Goal: Transaction & Acquisition: Purchase product/service

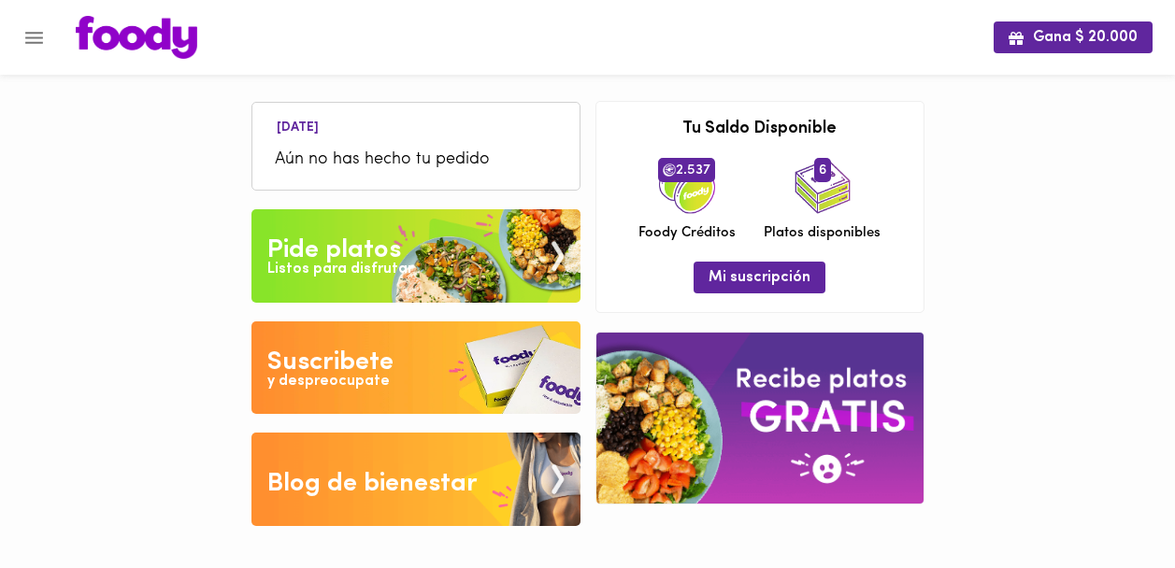
drag, startPoint x: 0, startPoint y: 0, endPoint x: 370, endPoint y: 241, distance: 441.9
click at [370, 241] on div "Pide platos" at bounding box center [334, 250] width 134 height 37
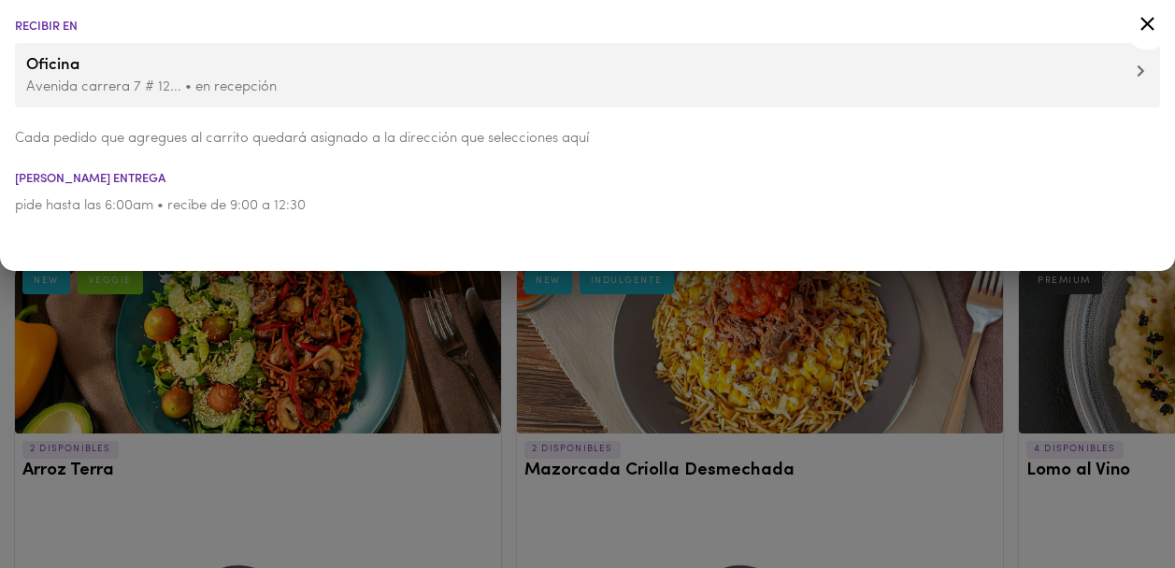
click at [342, 82] on p "Avenida carrera 7 # 12... • en recepción" at bounding box center [587, 88] width 1123 height 20
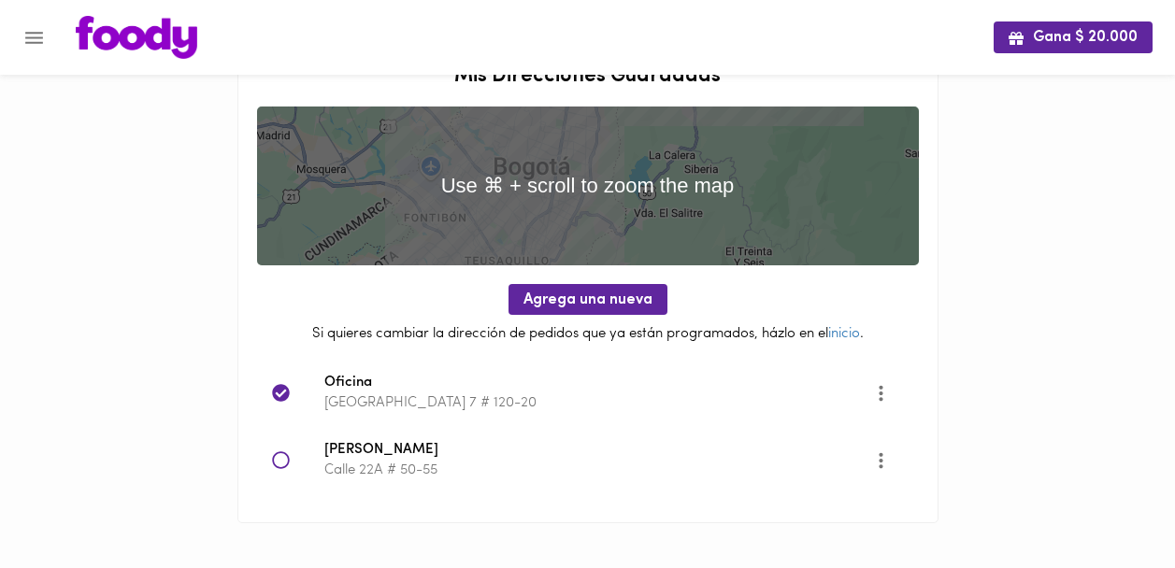
scroll to position [52, 0]
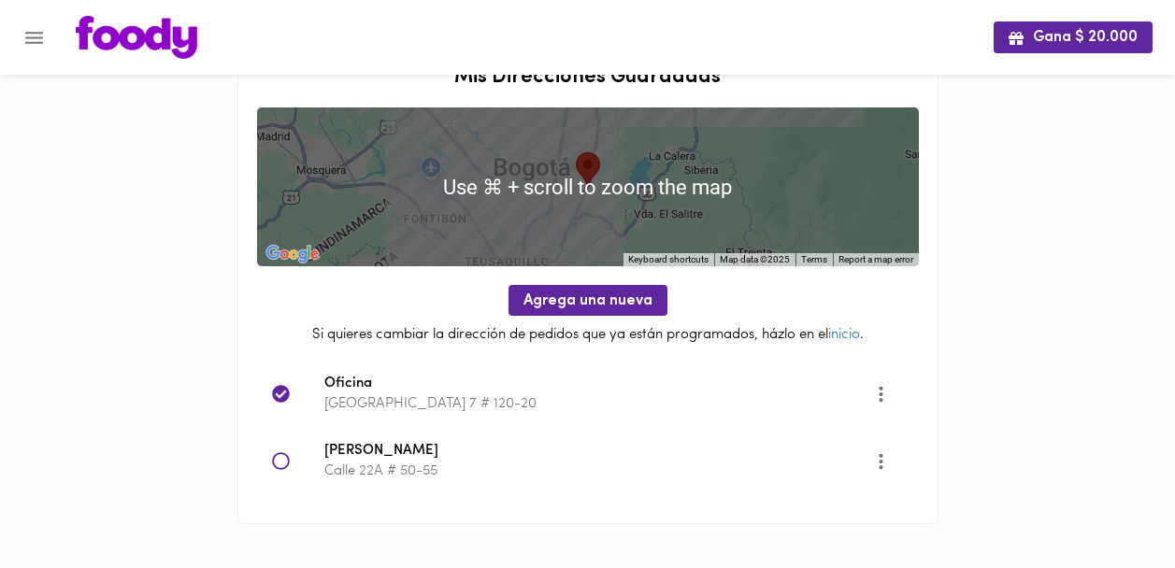
click at [29, 36] on icon "Menu" at bounding box center [33, 37] width 23 height 23
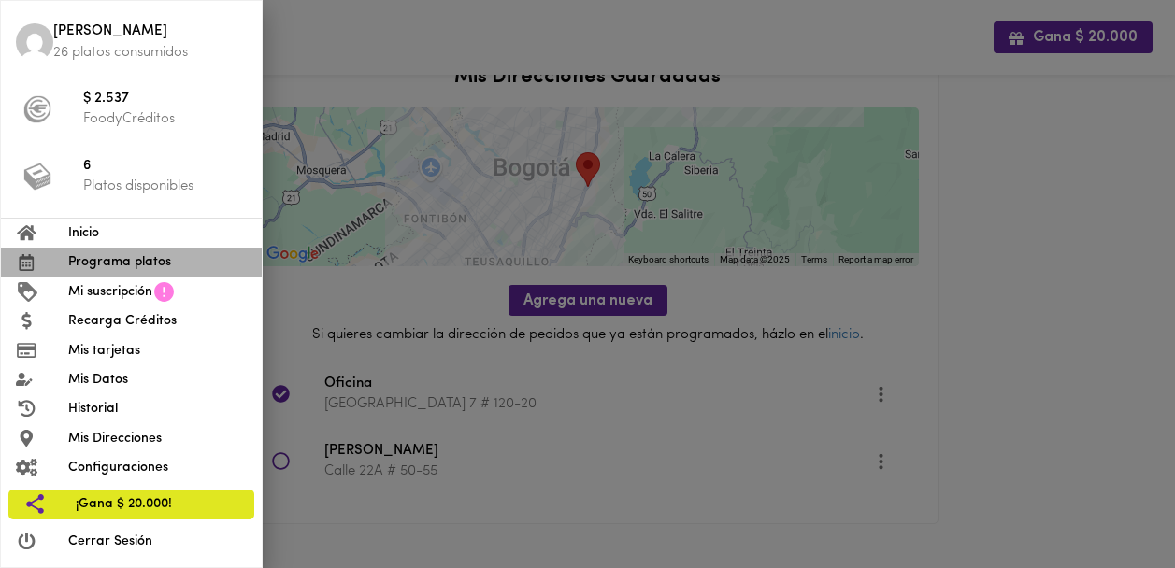
click at [119, 262] on span "Programa platos" at bounding box center [157, 262] width 179 height 20
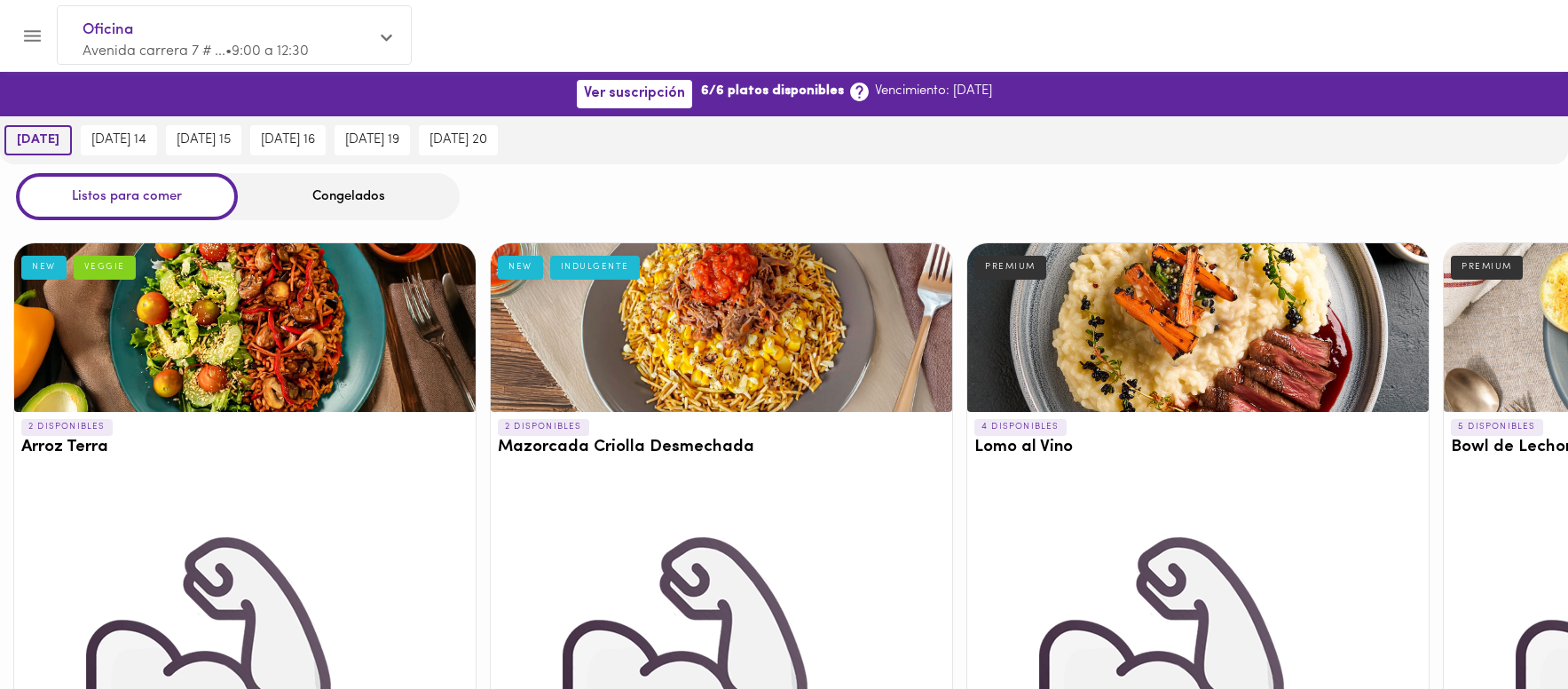
click at [42, 142] on span "[DATE]" at bounding box center [38, 140] width 43 height 16
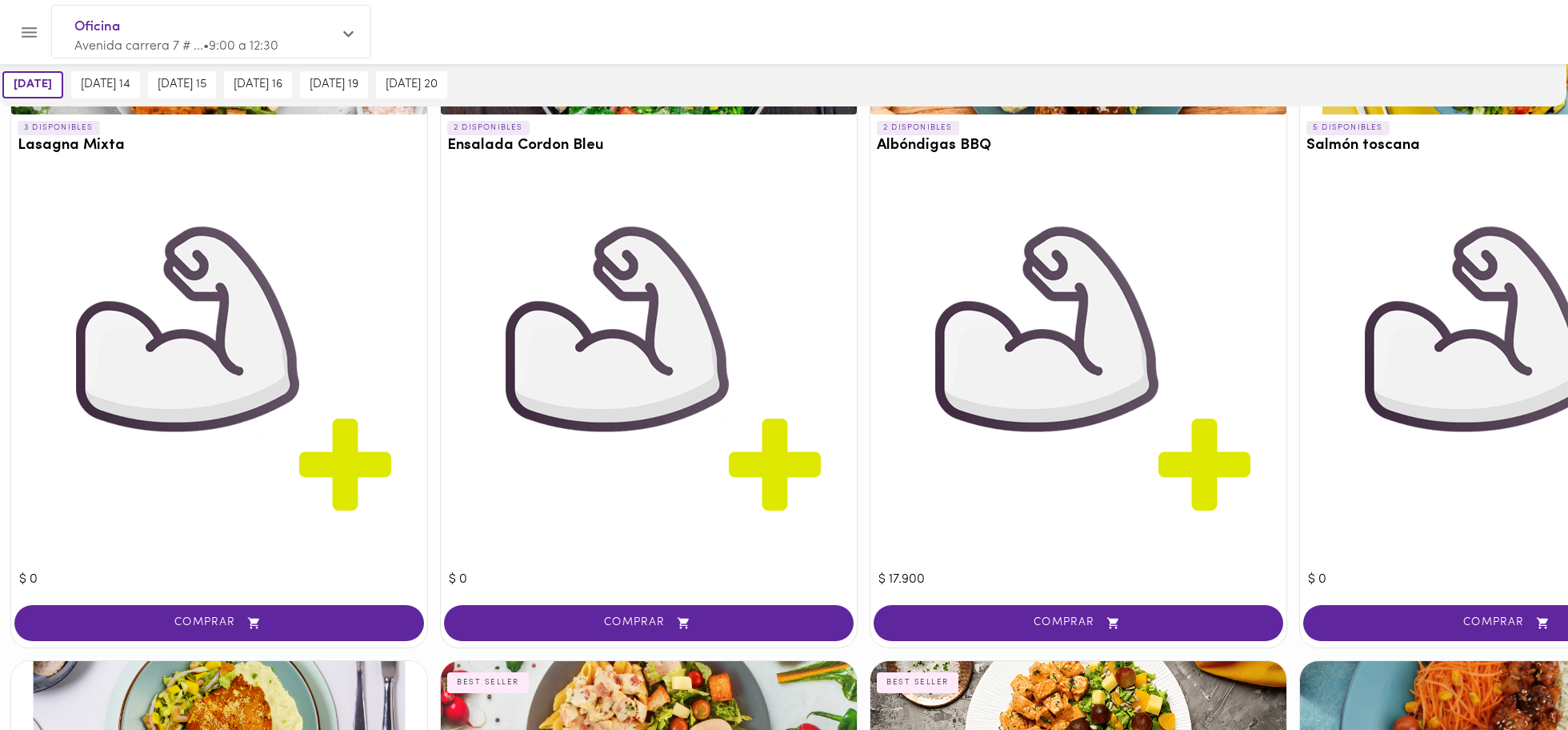
scroll to position [2622, 2]
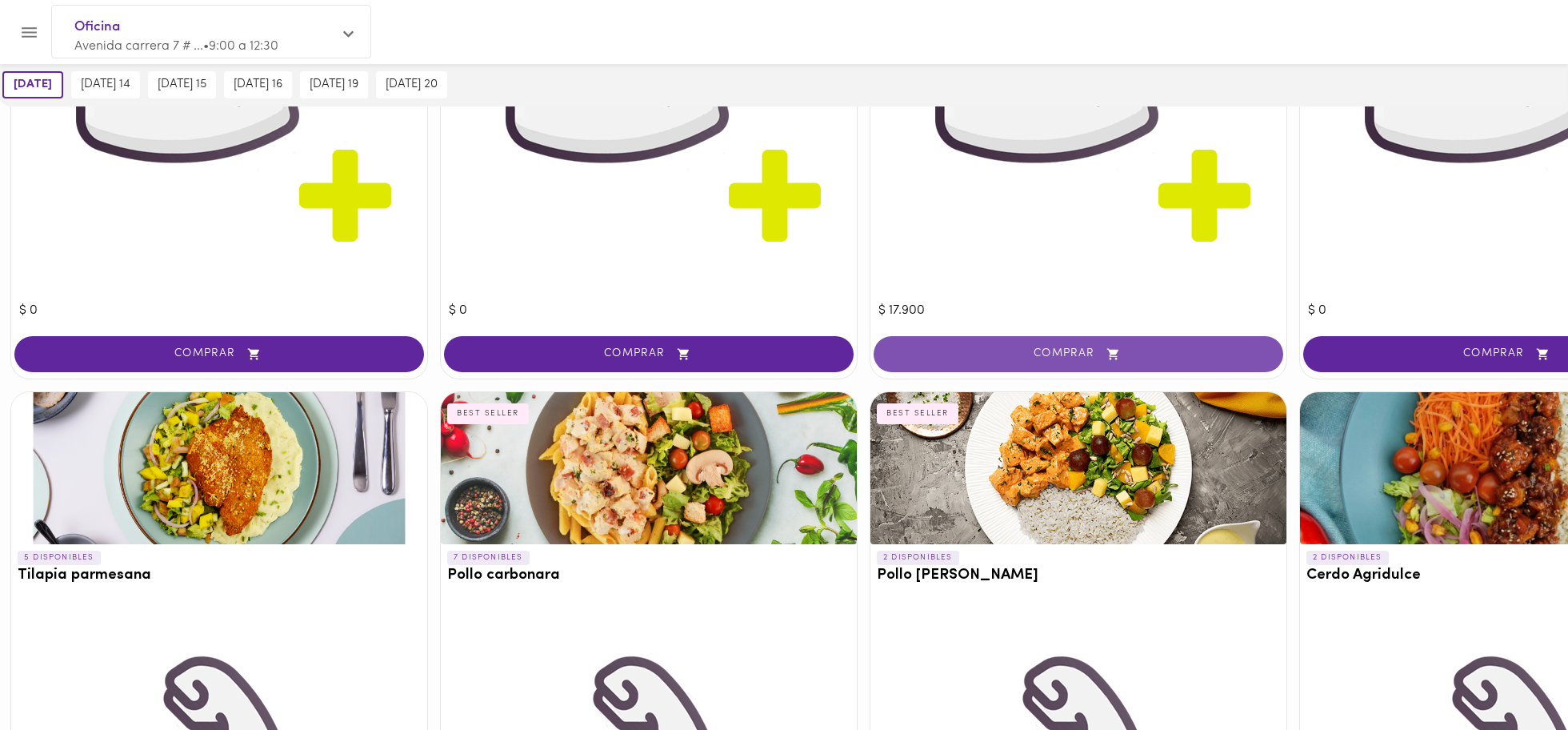
click at [1005, 358] on span "COMPRAR" at bounding box center [1078, 354] width 370 height 14
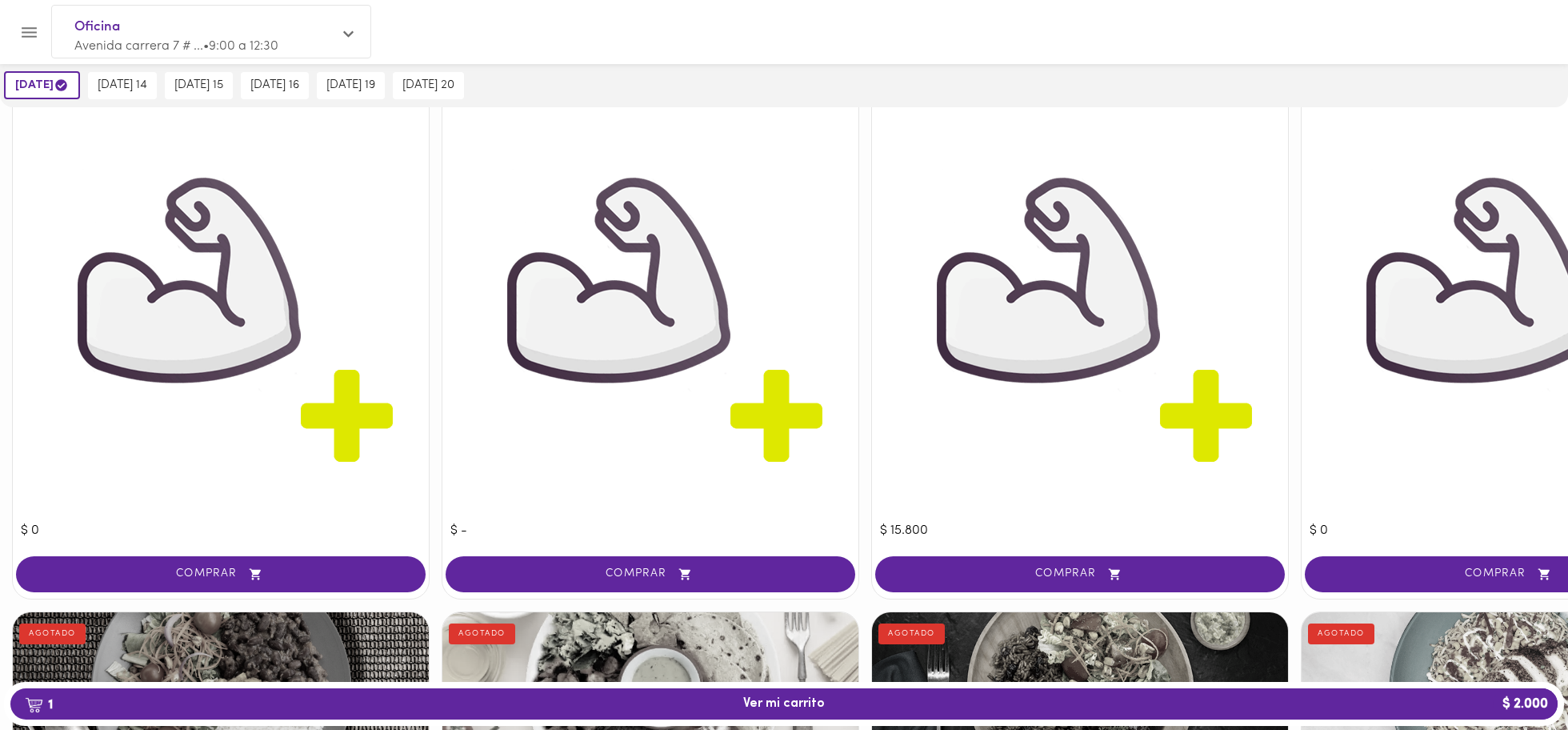
scroll to position [3127, 0]
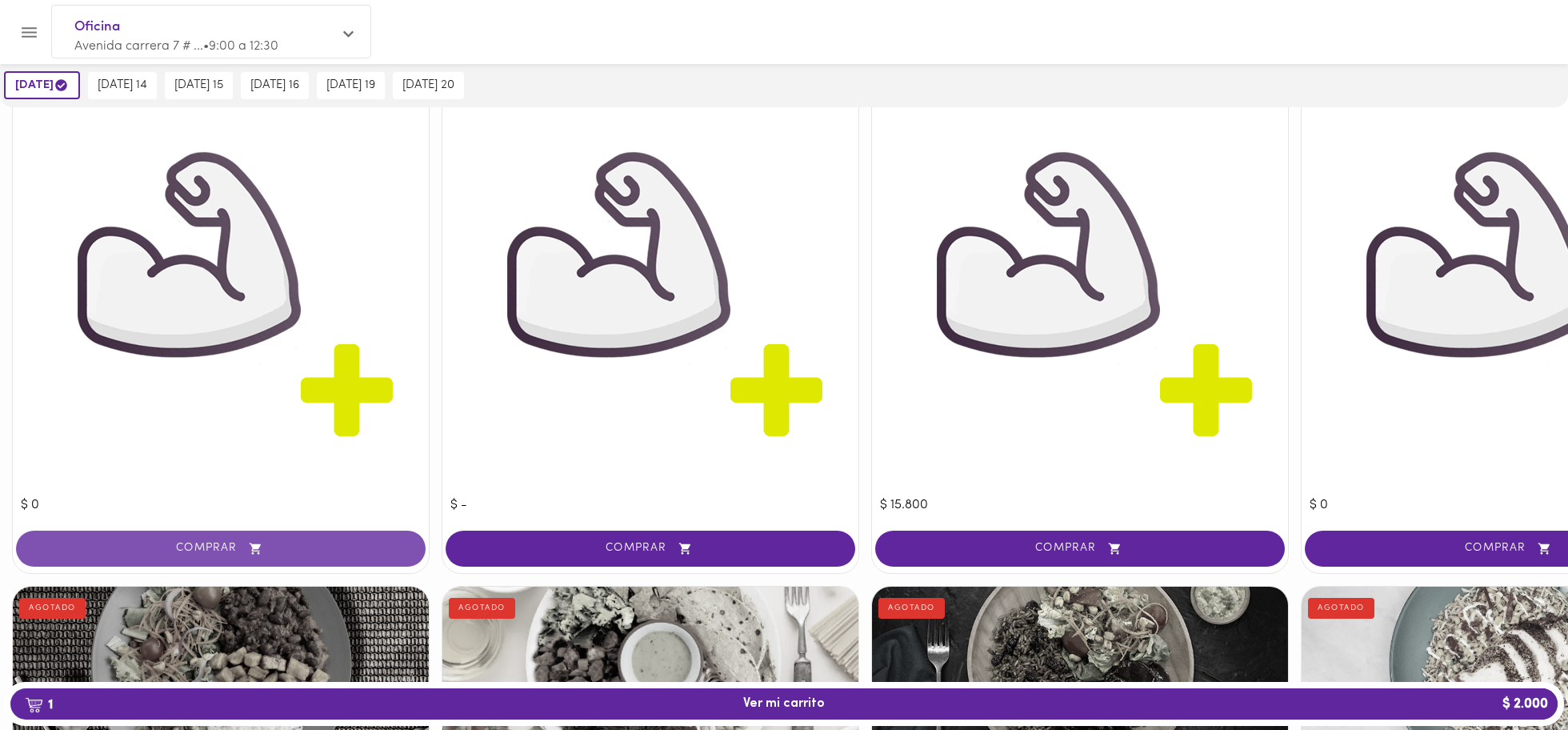
click at [157, 486] on span "COMPRAR" at bounding box center [221, 549] width 370 height 14
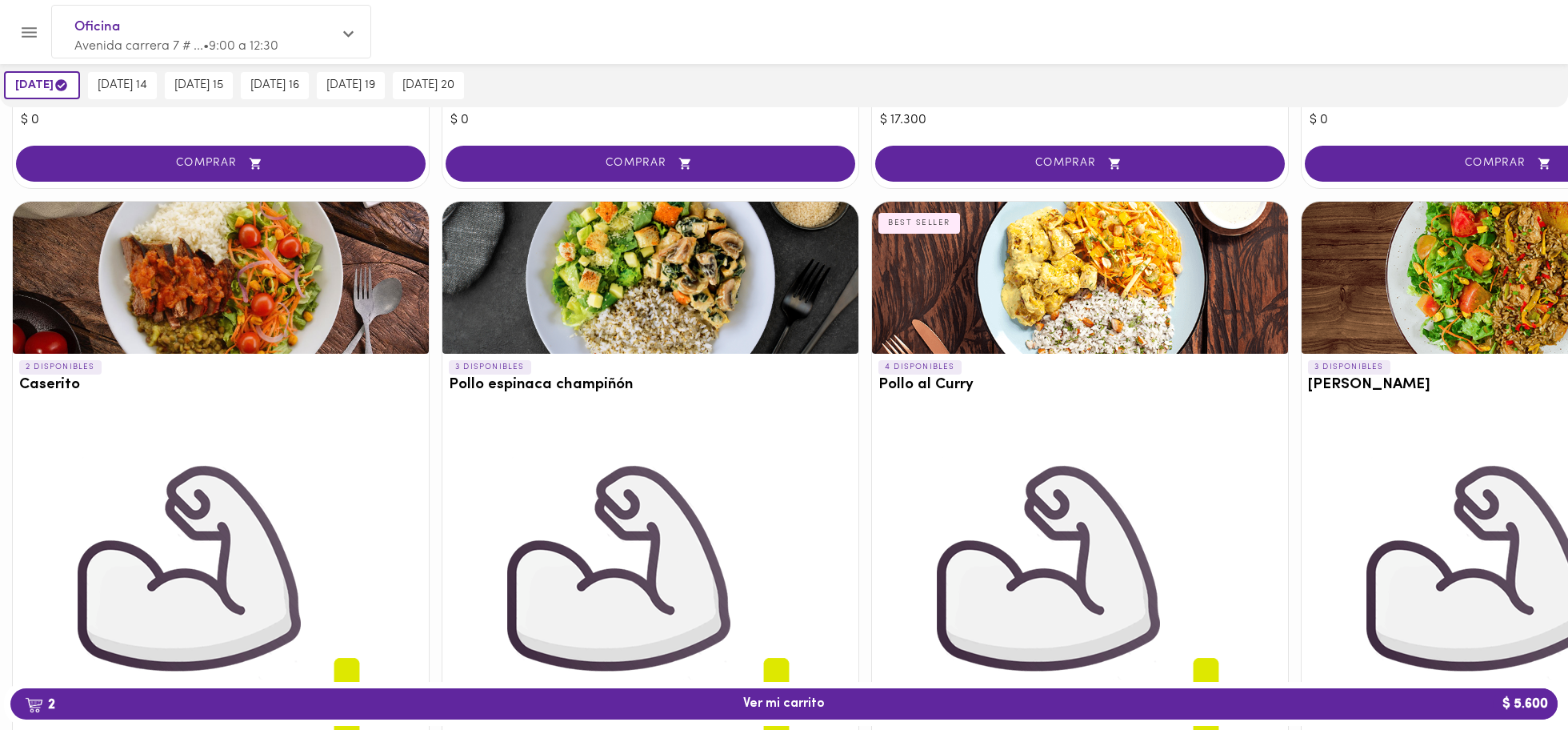
scroll to position [1373, 0]
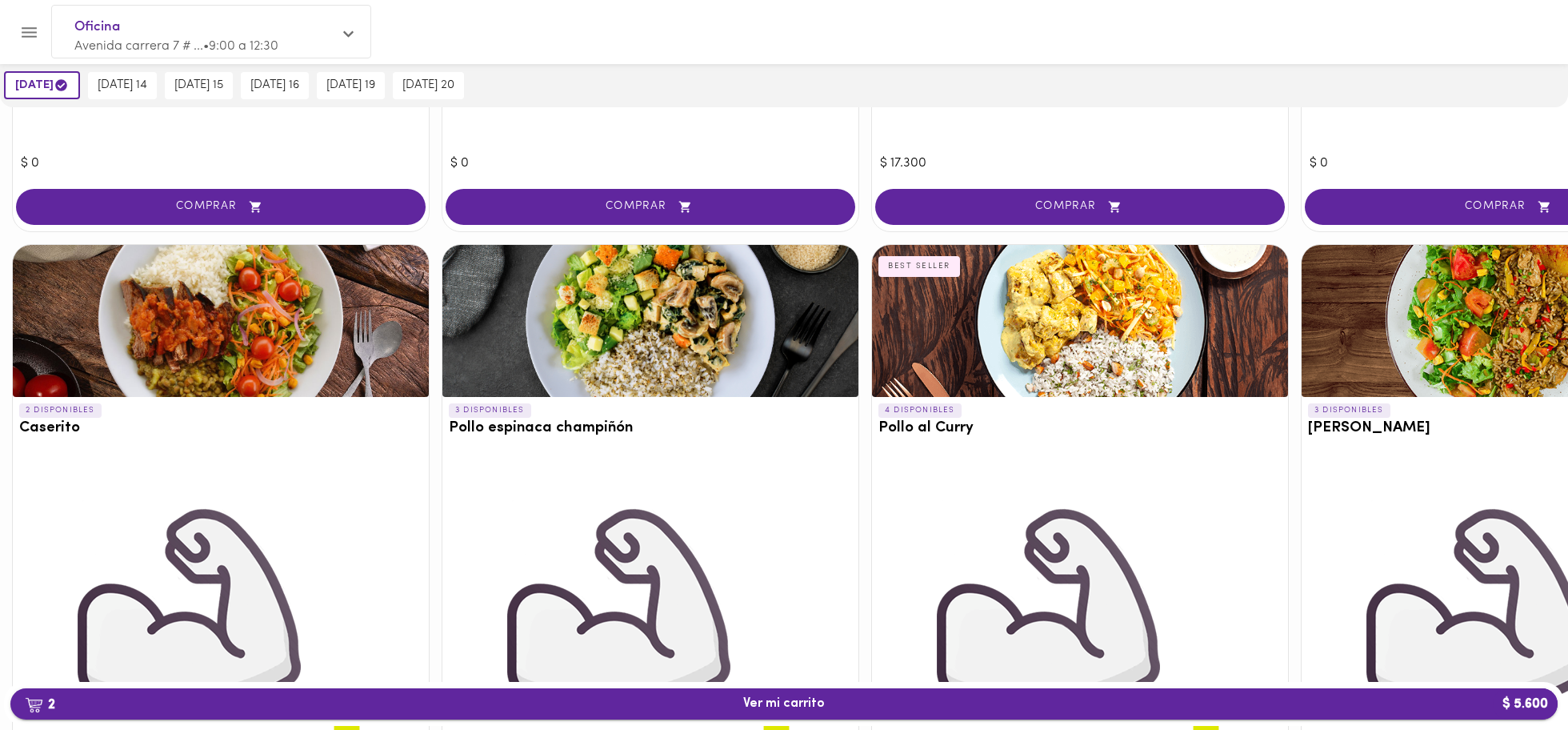
click at [875, 486] on span "2 Ver mi carrito $ 5.600" at bounding box center [784, 703] width 1522 height 15
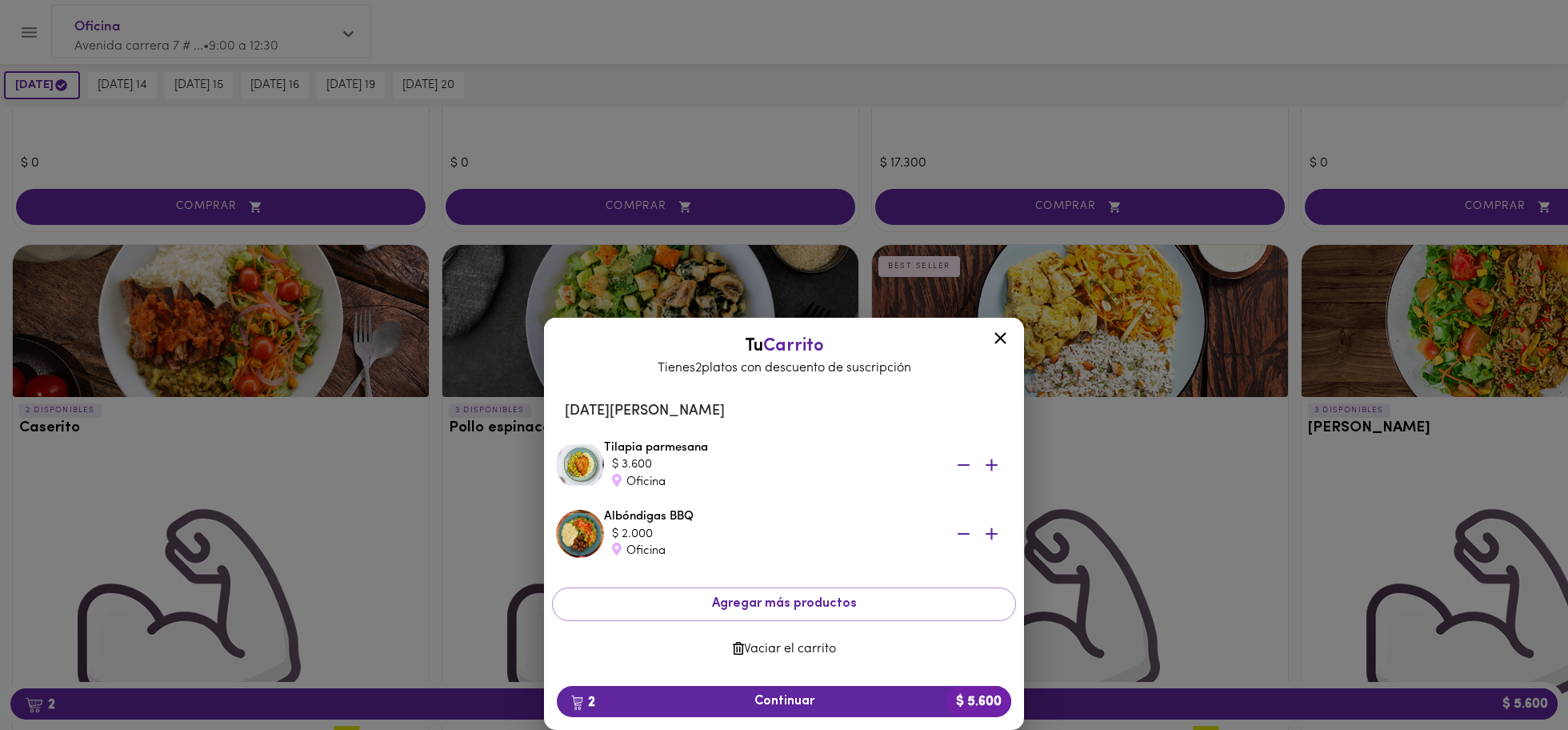
click at [995, 341] on icon at bounding box center [1000, 337] width 20 height 20
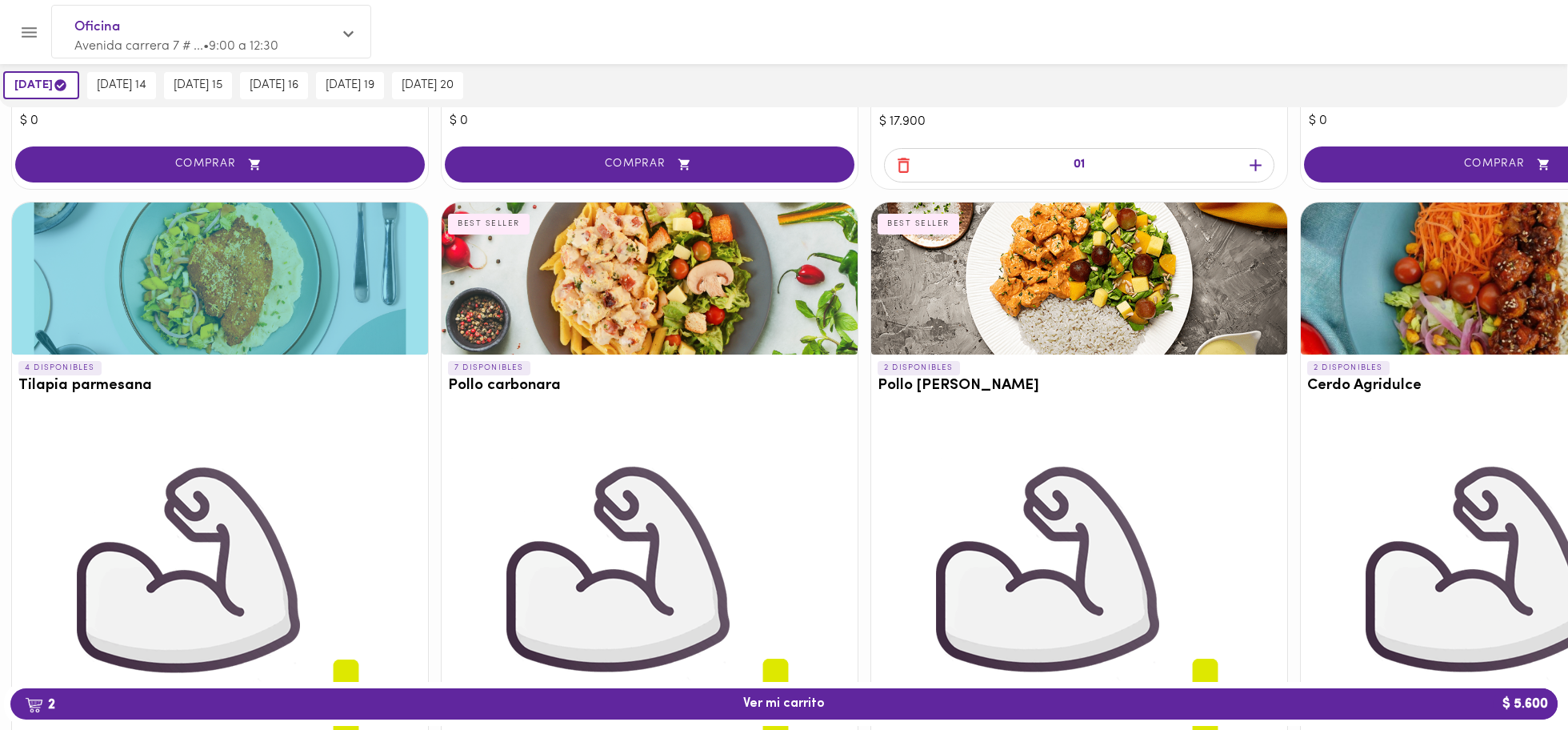
scroll to position [2798, 1]
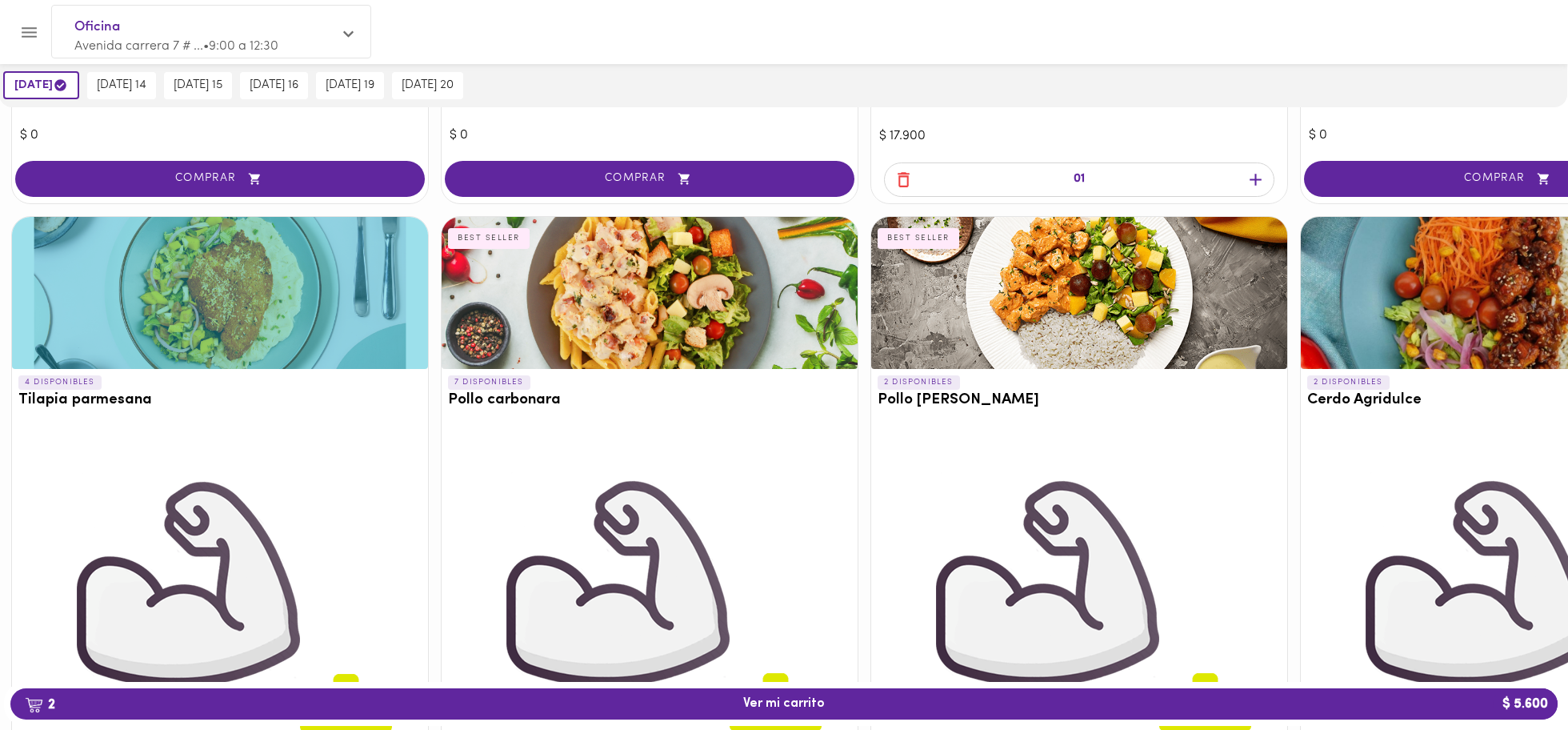
click at [273, 436] on img at bounding box center [219, 625] width 400 height 400
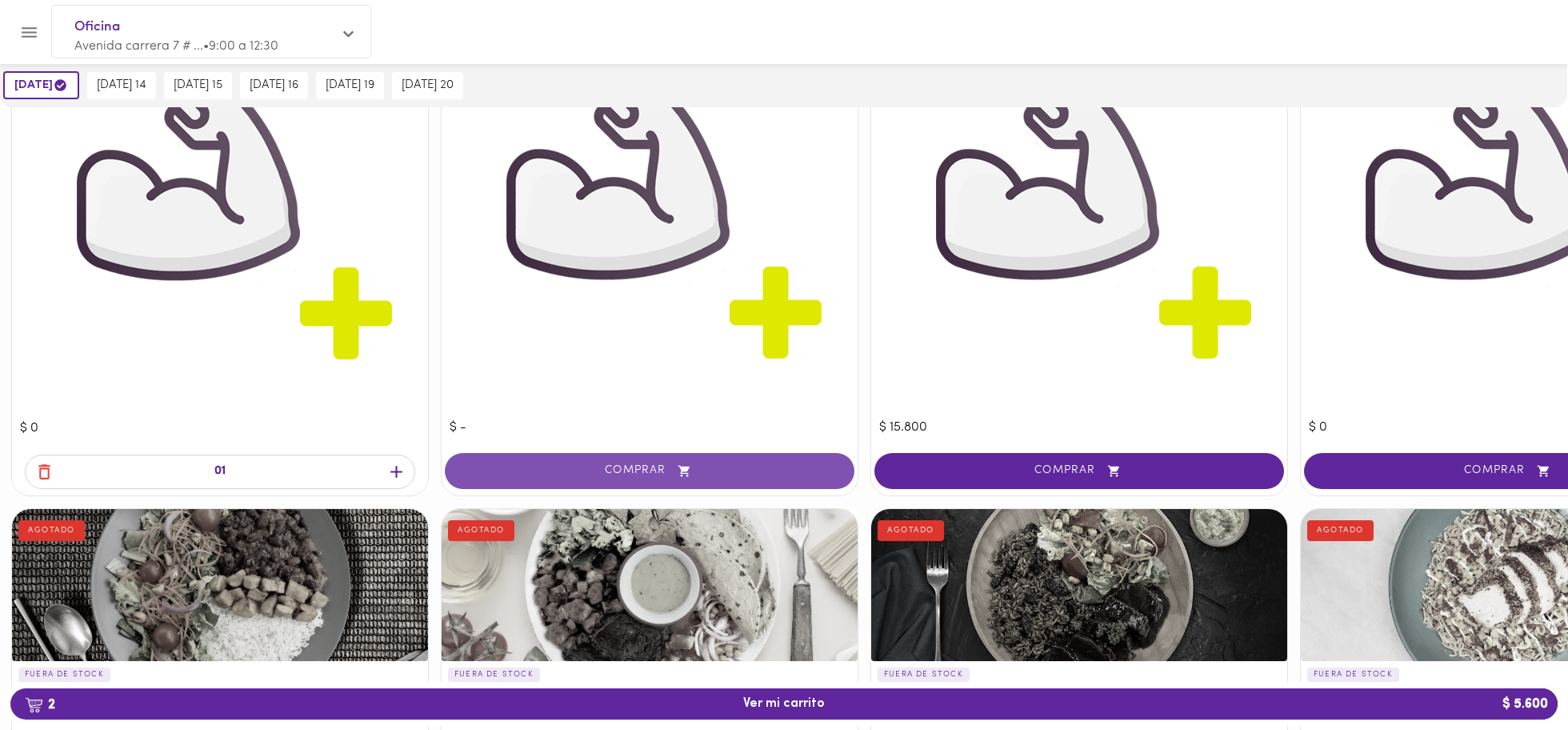
click at [648, 465] on button "COMPRAR" at bounding box center [650, 471] width 410 height 36
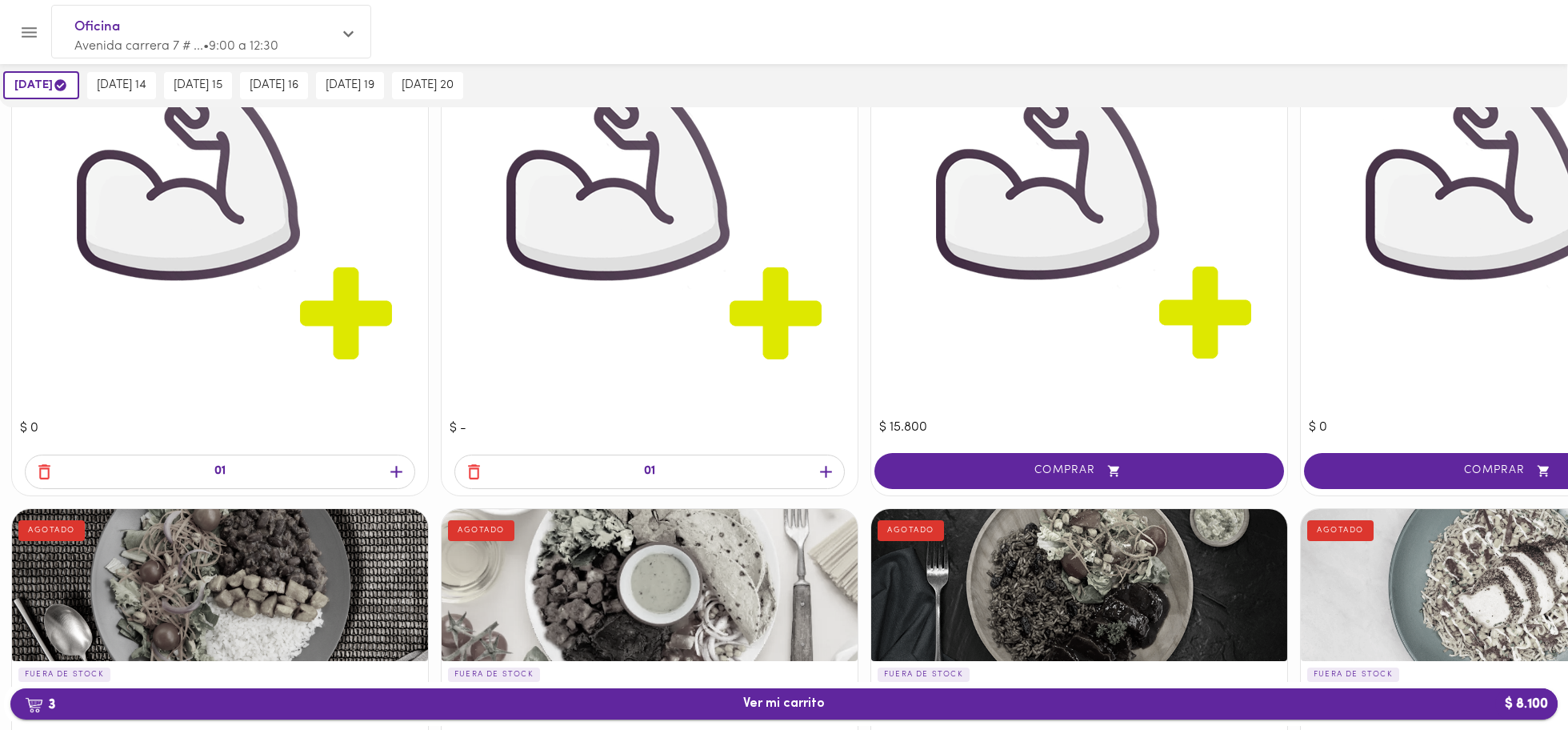
click at [820, 486] on span "3 Ver mi carrito $ 8.100" at bounding box center [784, 703] width 81 height 15
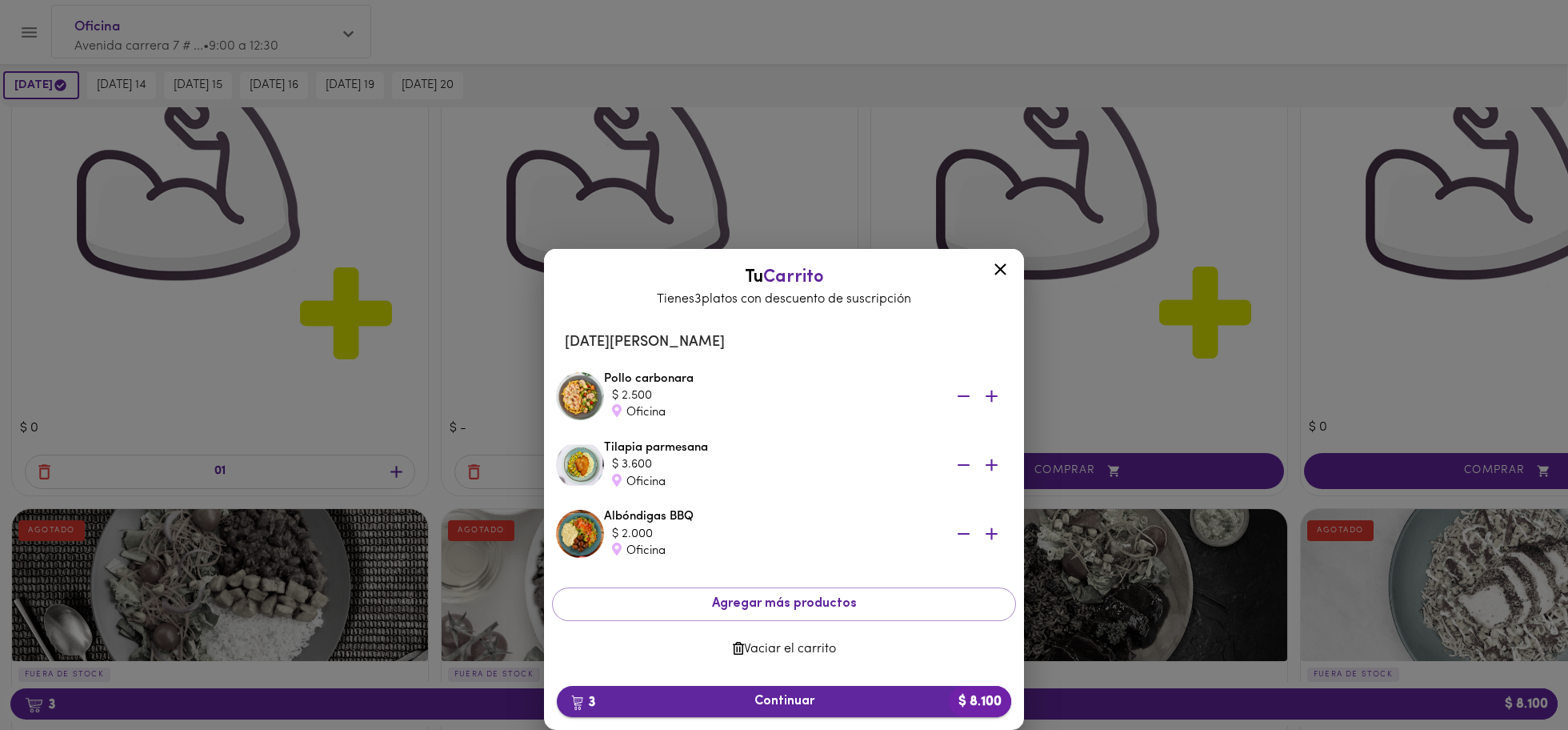
click at [766, 486] on span "3 Continuar $ 8.100" at bounding box center [784, 702] width 429 height 15
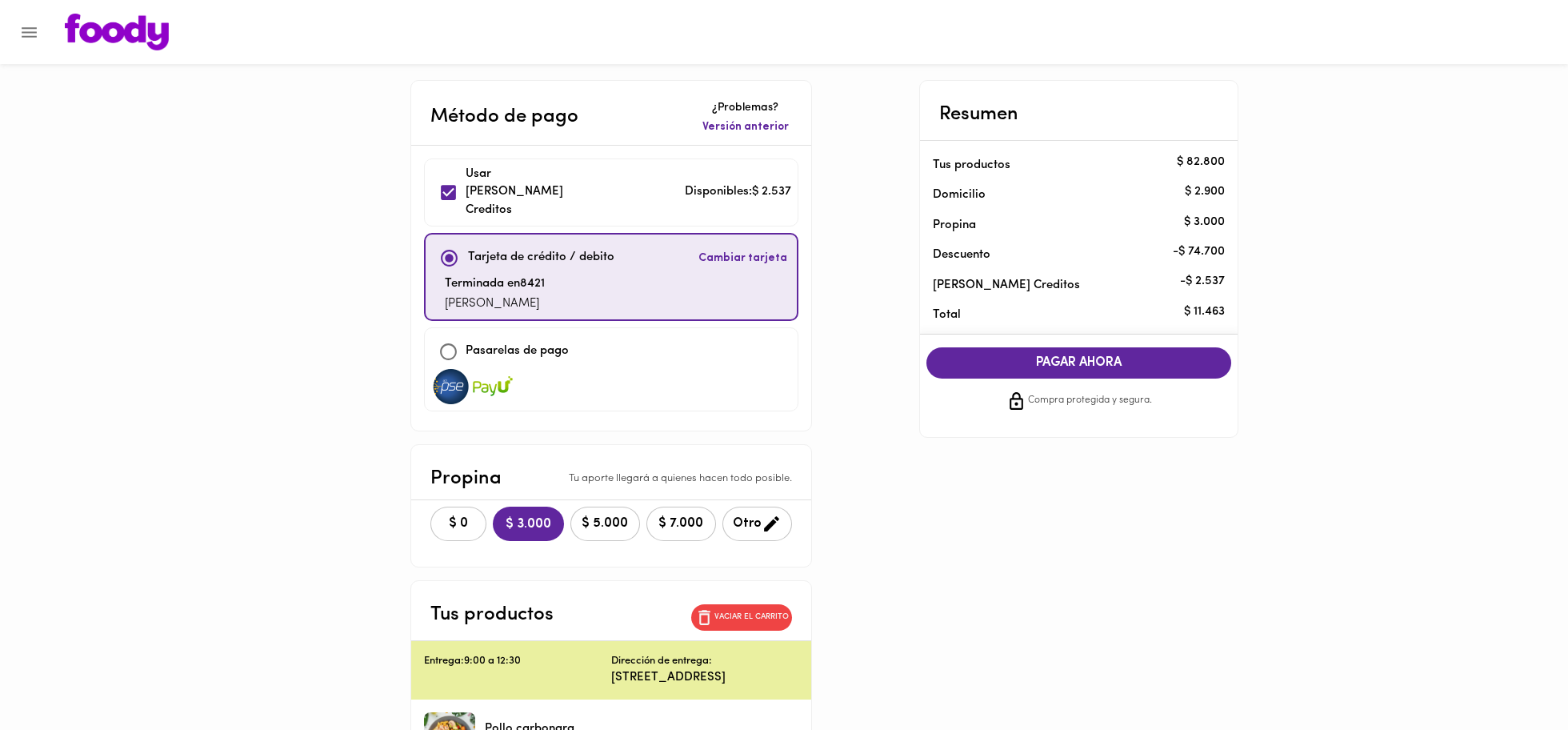
click at [448, 185] on input "checkbox" at bounding box center [448, 193] width 34 height 34
checkbox input "true"
click at [451, 335] on input "checkbox" at bounding box center [448, 352] width 34 height 34
checkbox input "true"
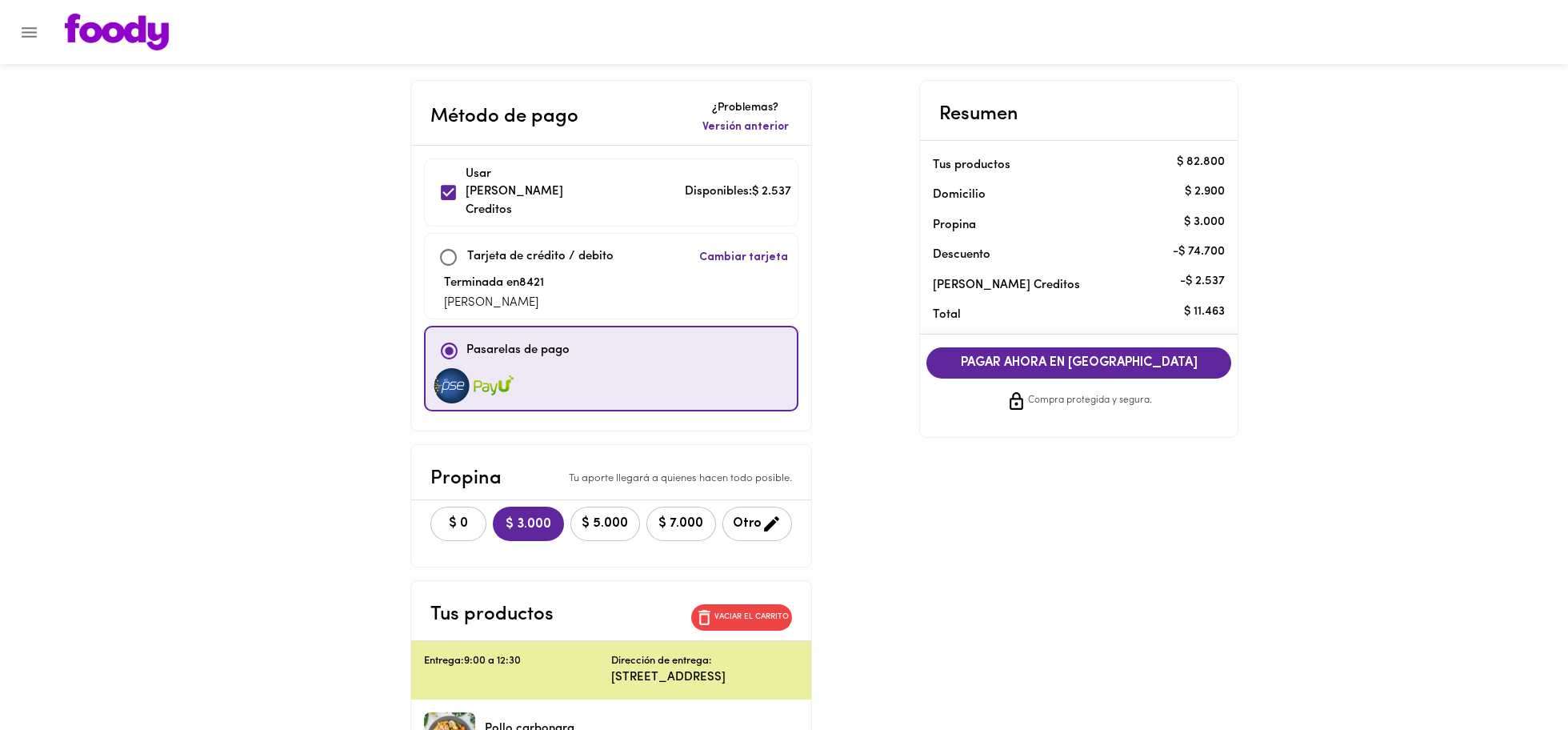
click at [448, 241] on input "checkbox" at bounding box center [448, 257] width 34 height 34
checkbox input "true"
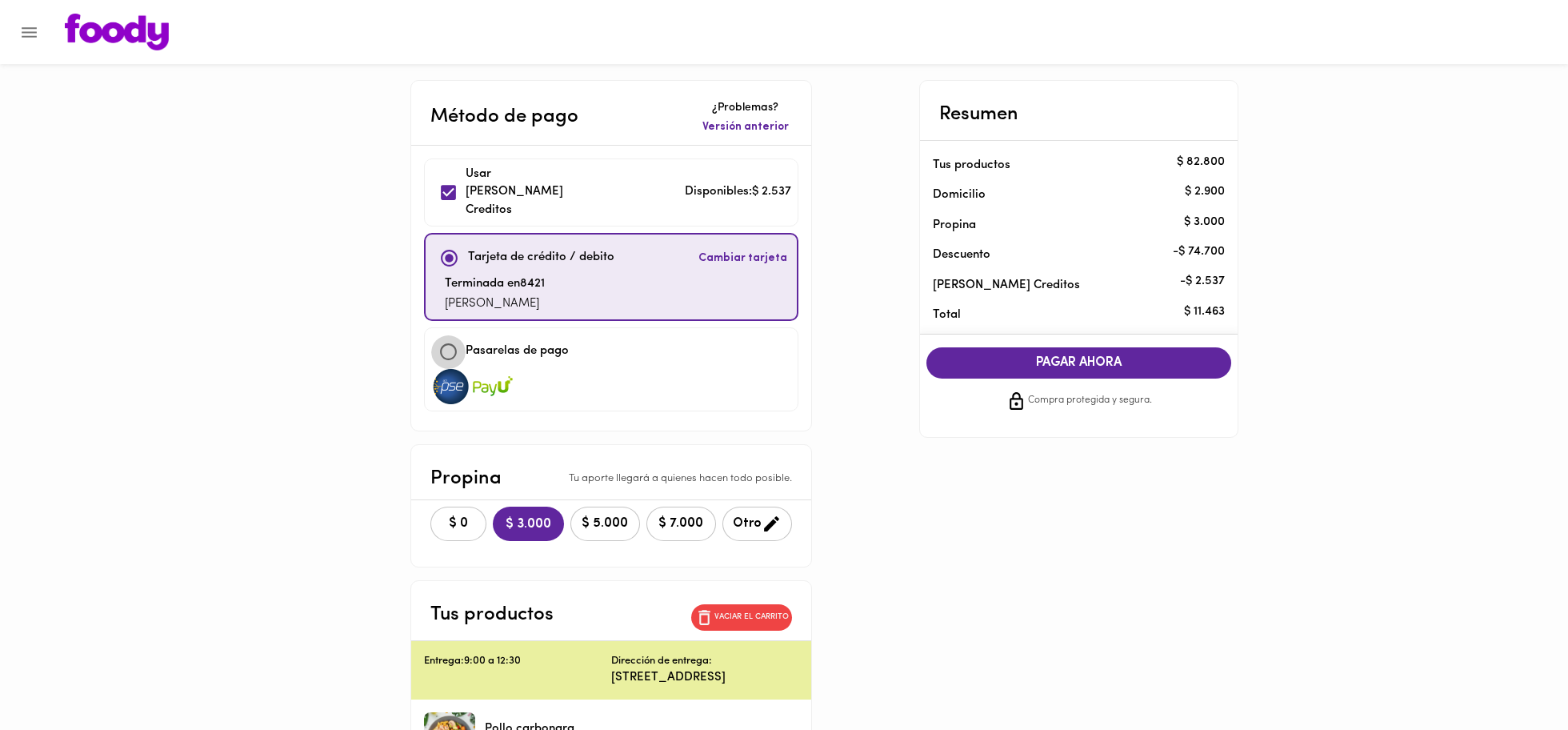
click at [448, 335] on input "checkbox" at bounding box center [448, 352] width 34 height 34
checkbox input "true"
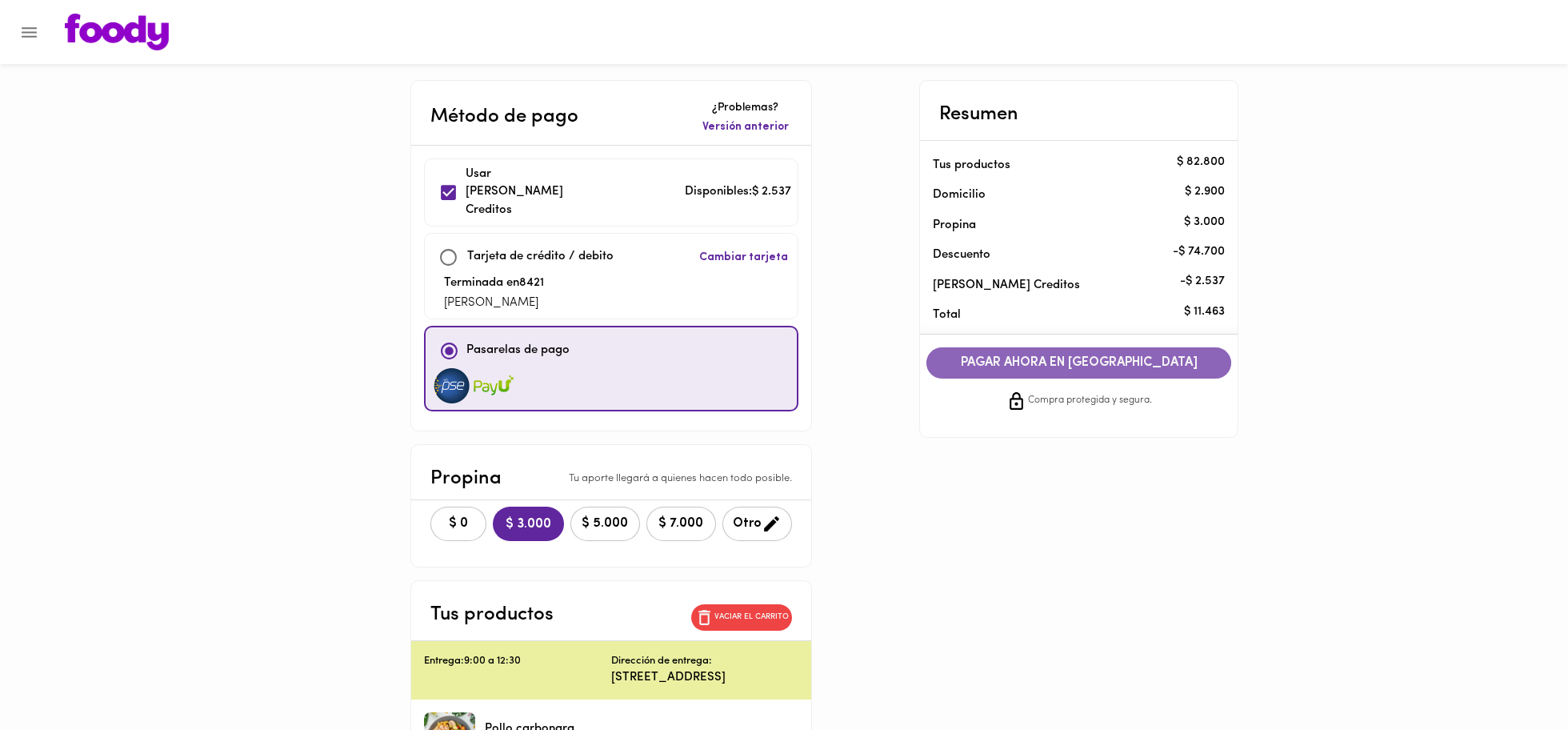
click at [1005, 352] on button "PAGAR AHORA EN [GEOGRAPHIC_DATA]" at bounding box center [1079, 363] width 306 height 31
click at [442, 240] on input "checkbox" at bounding box center [448, 257] width 34 height 34
checkbox input "true"
checkbox input "false"
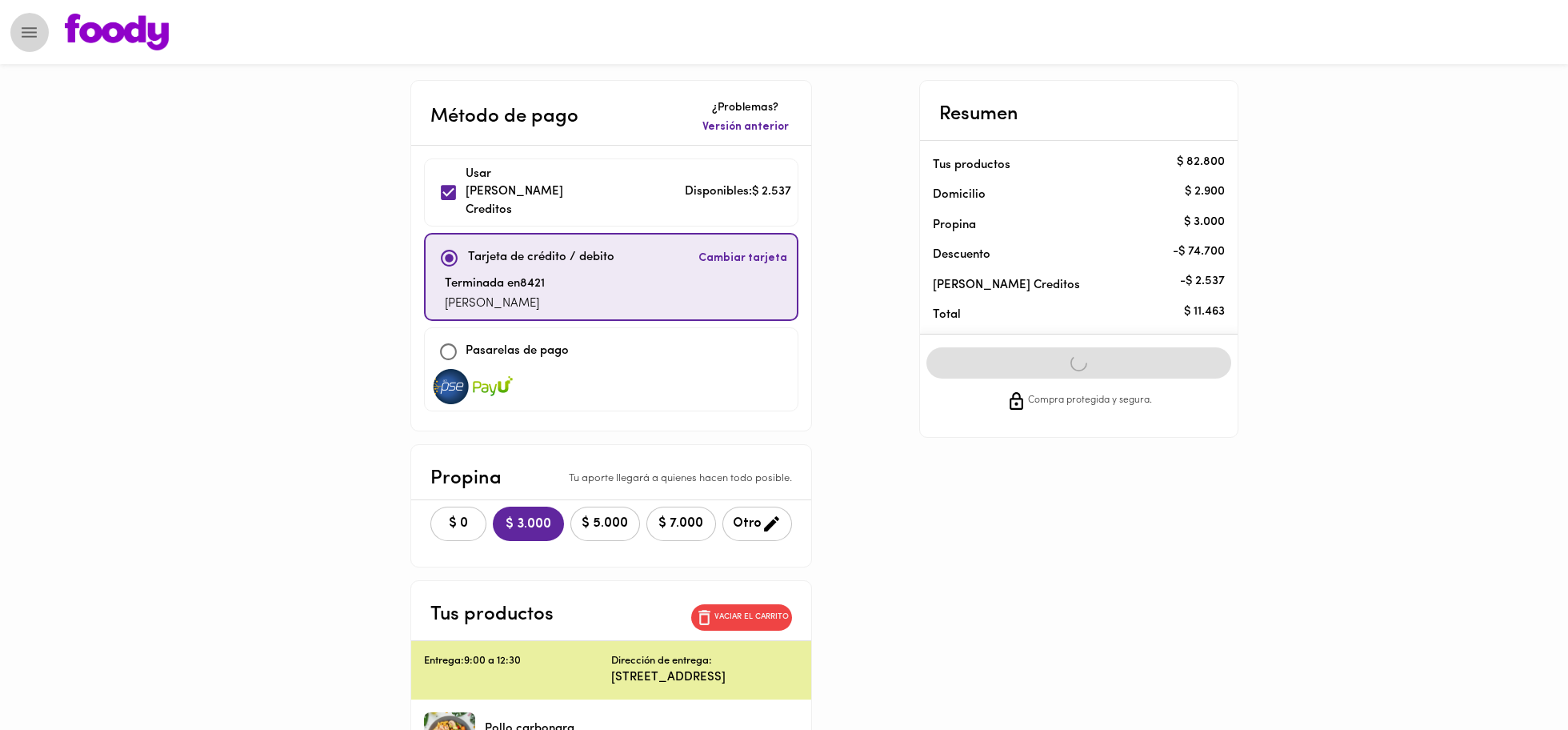
click at [40, 30] on button "Menu" at bounding box center [29, 33] width 39 height 39
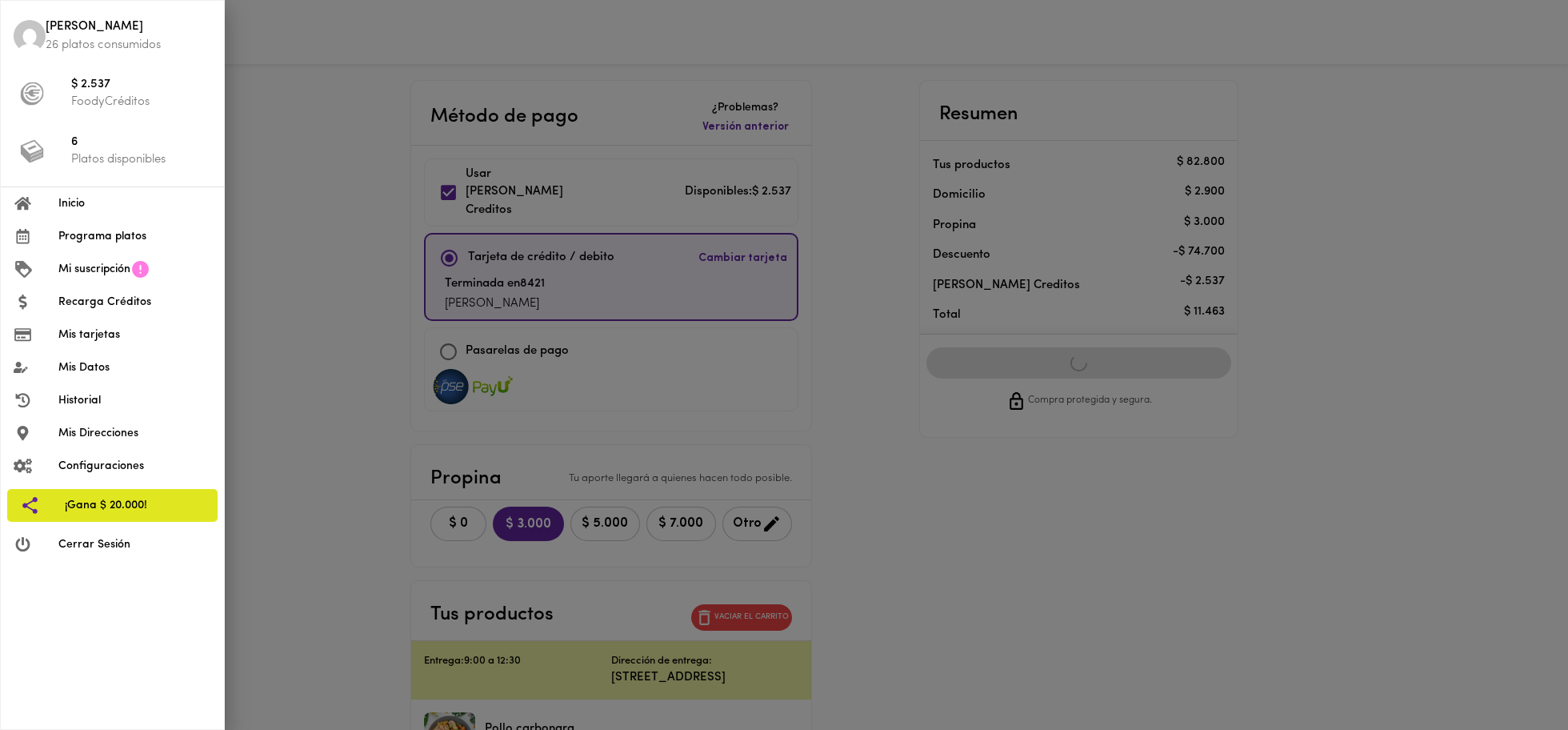
click at [77, 196] on span "Inicio" at bounding box center [134, 204] width 153 height 17
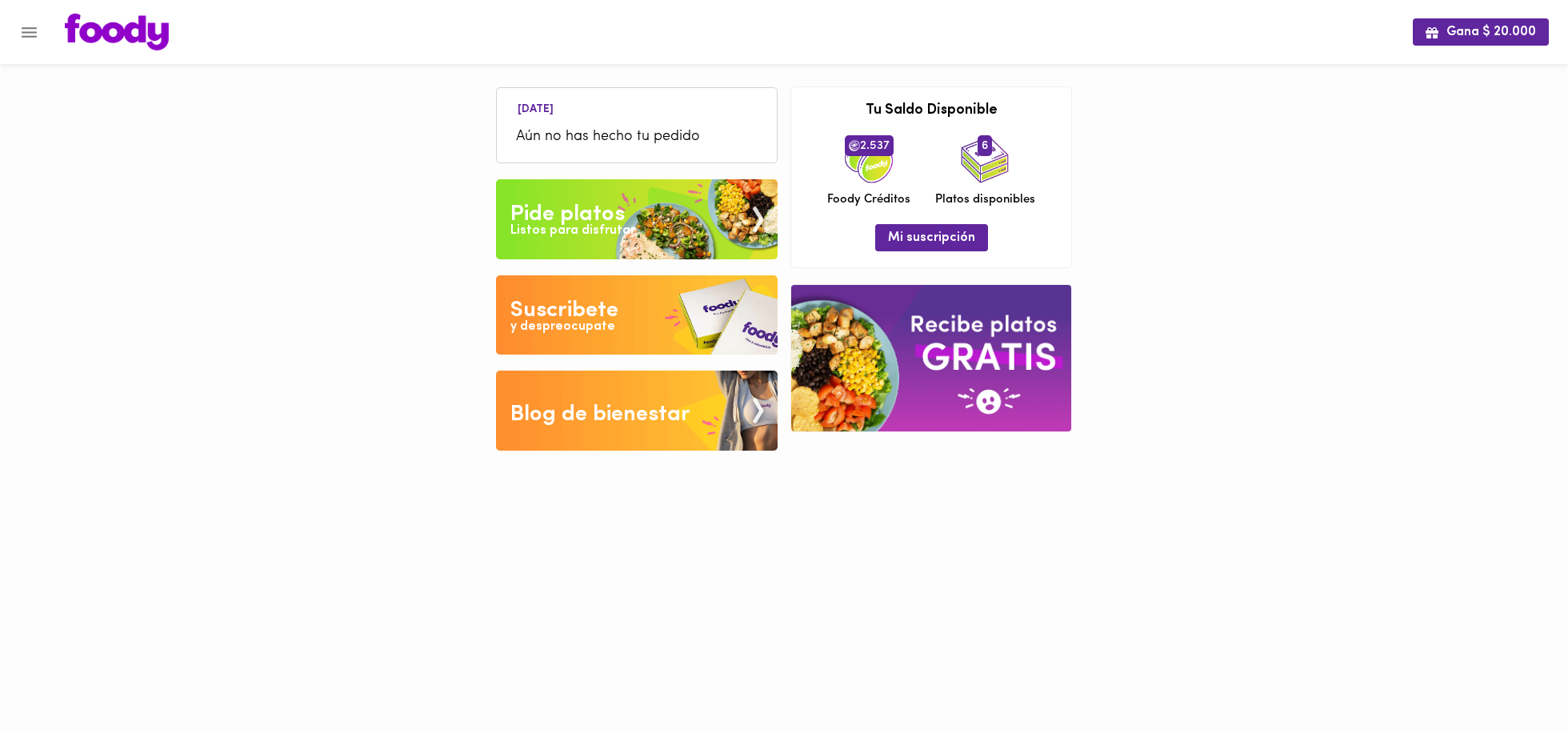
click at [646, 219] on img at bounding box center [637, 218] width 282 height 80
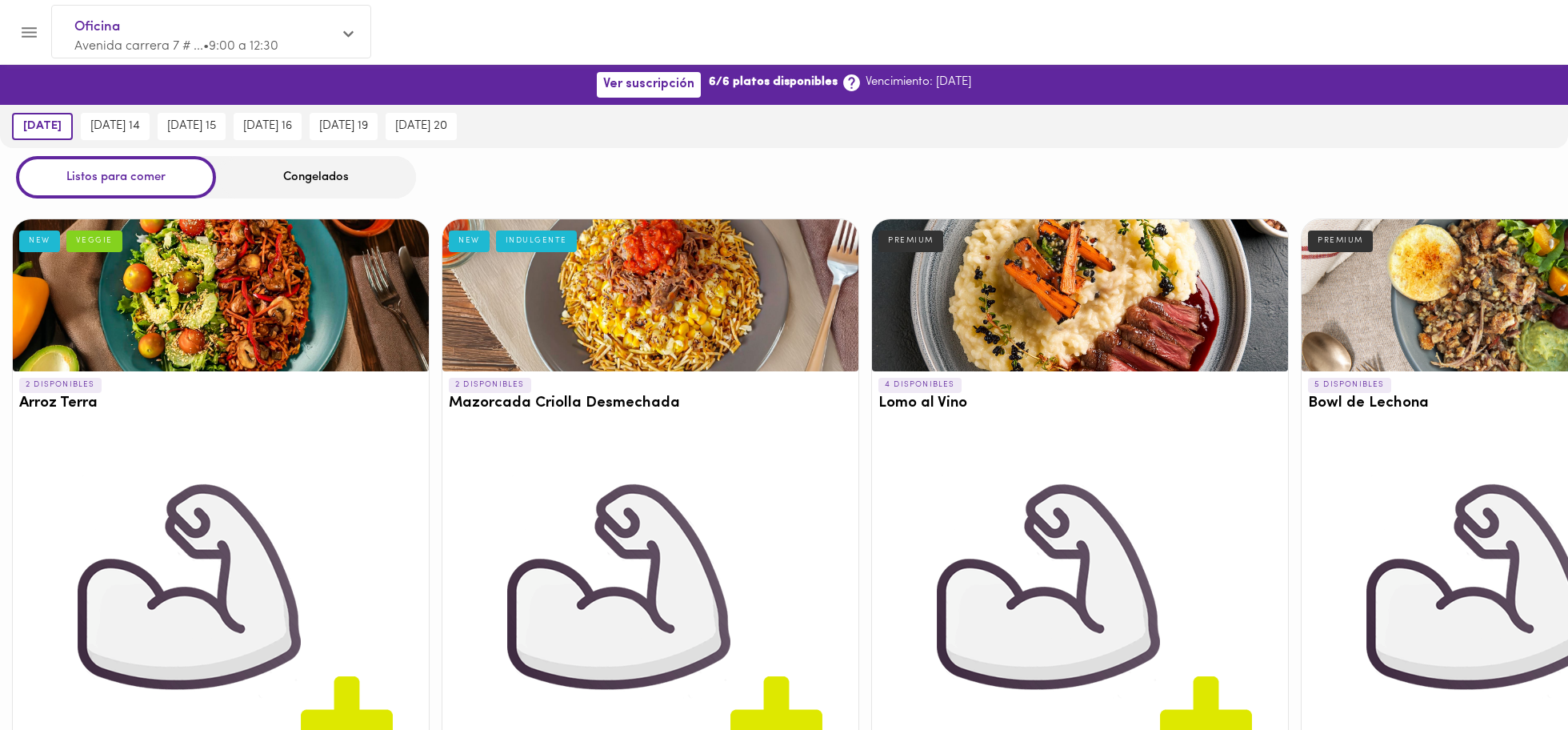
click at [19, 27] on icon "Menu" at bounding box center [28, 32] width 20 height 20
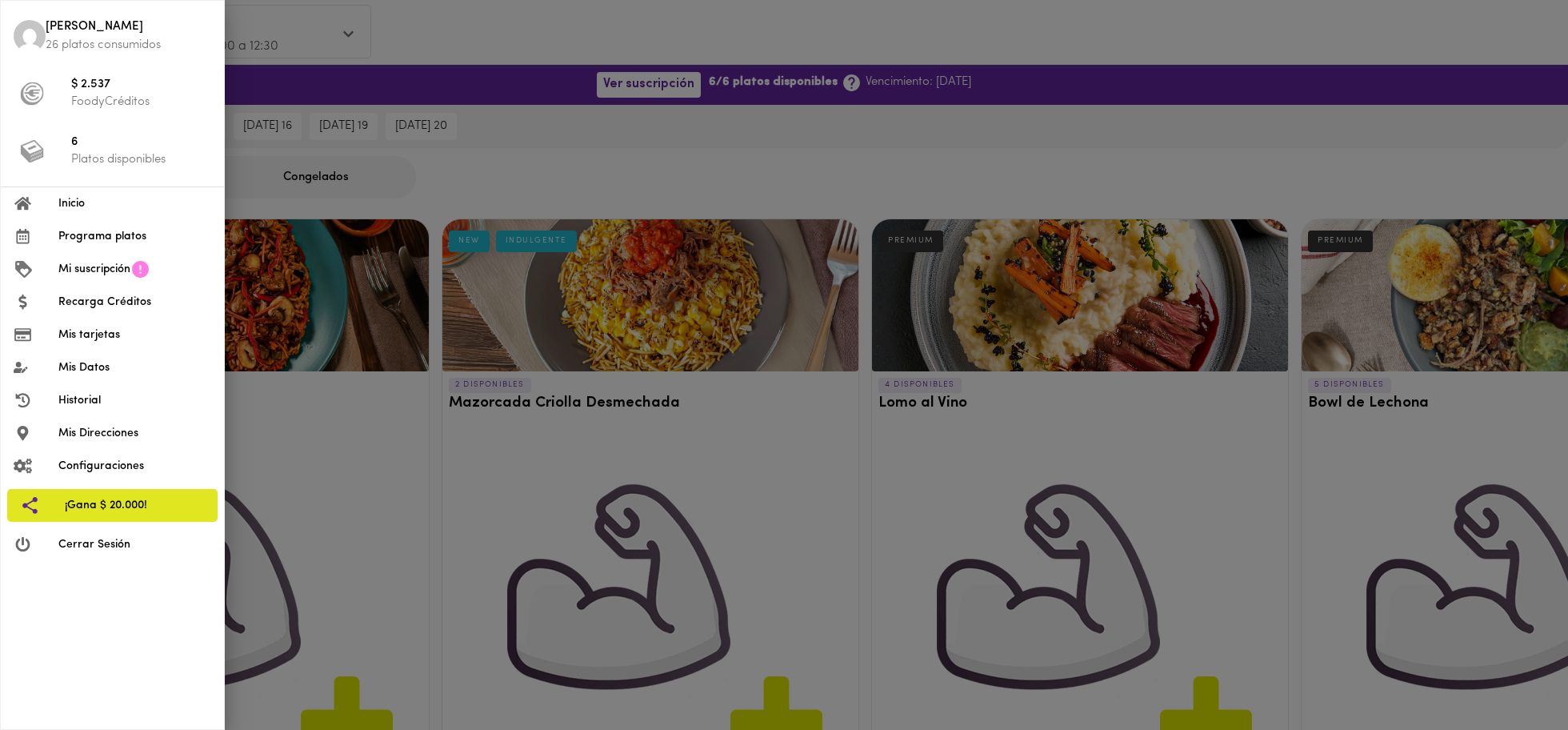
click at [495, 76] on div at bounding box center [784, 365] width 1568 height 730
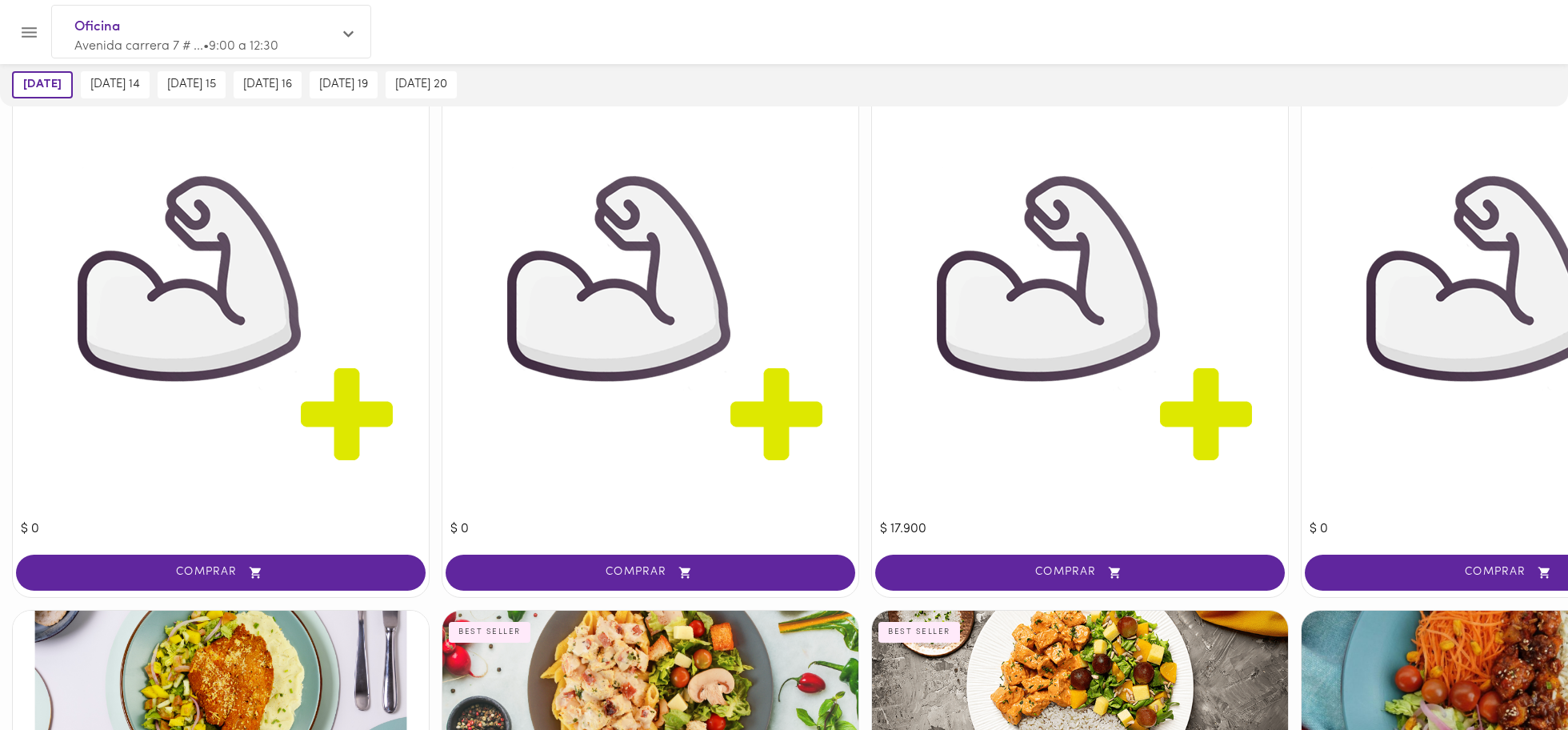
scroll to position [2443, 0]
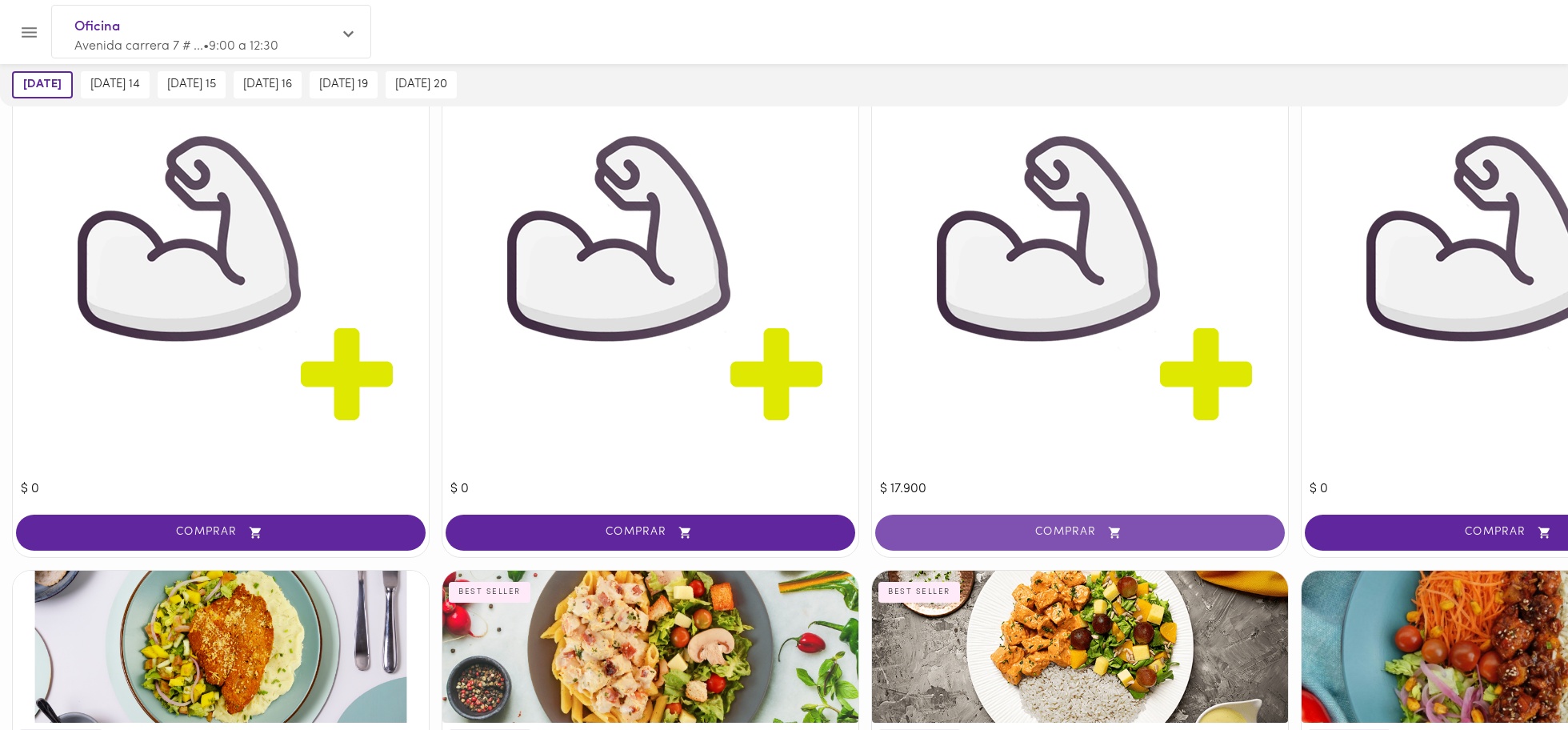
click at [1005, 486] on span "COMPRAR" at bounding box center [1080, 532] width 370 height 14
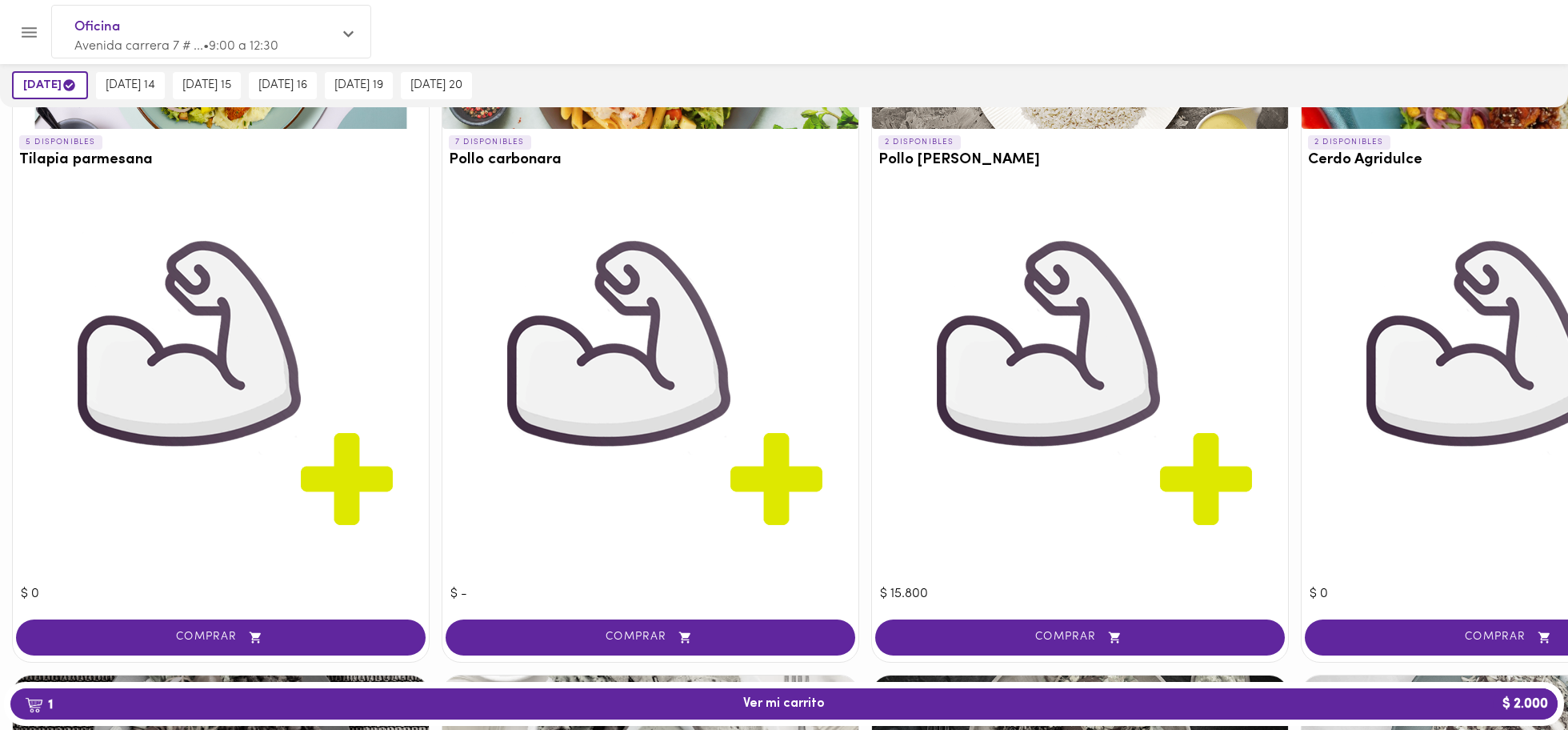
scroll to position [3036, 0]
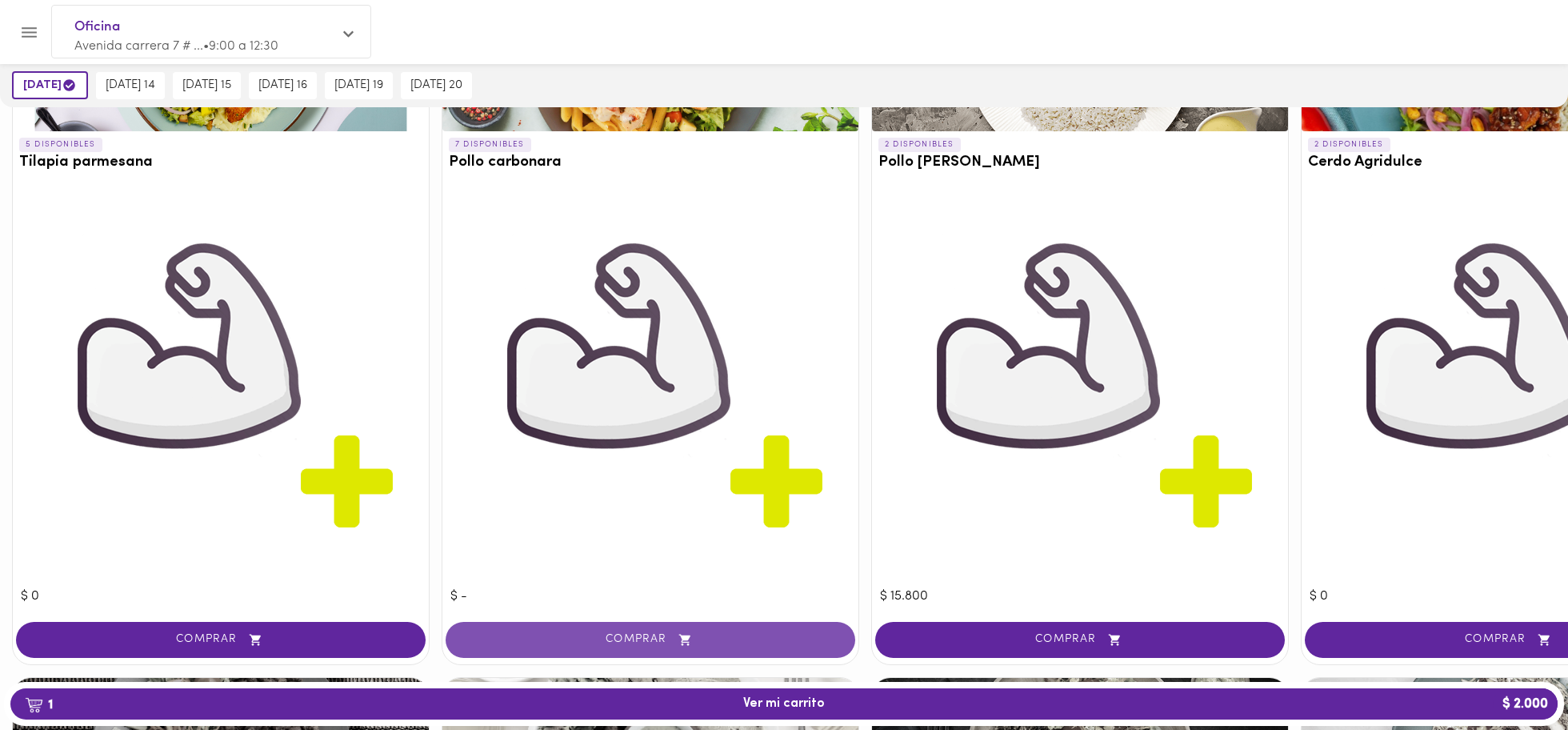
click at [628, 486] on span "COMPRAR" at bounding box center [650, 640] width 370 height 14
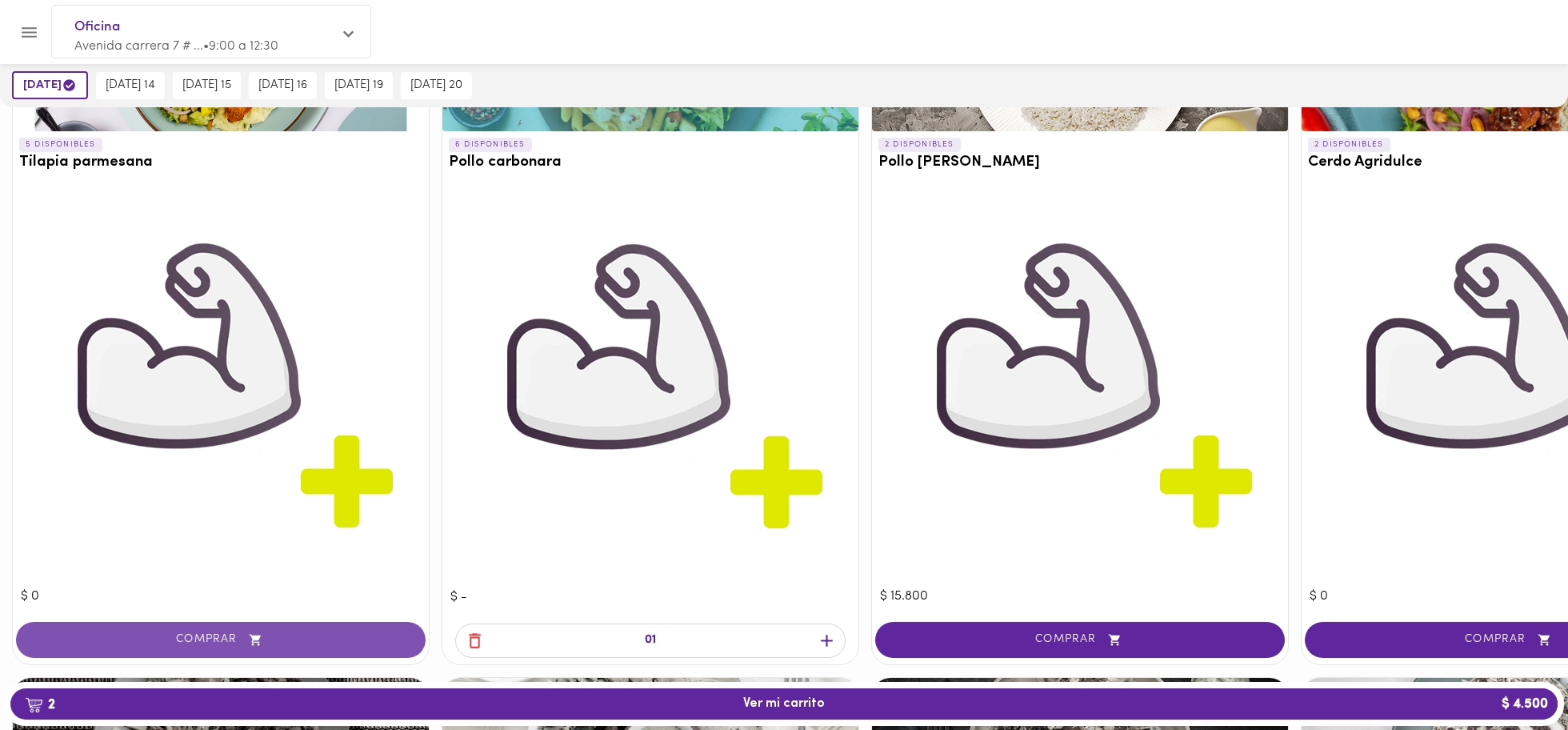
click at [312, 486] on span "COMPRAR" at bounding box center [221, 640] width 370 height 14
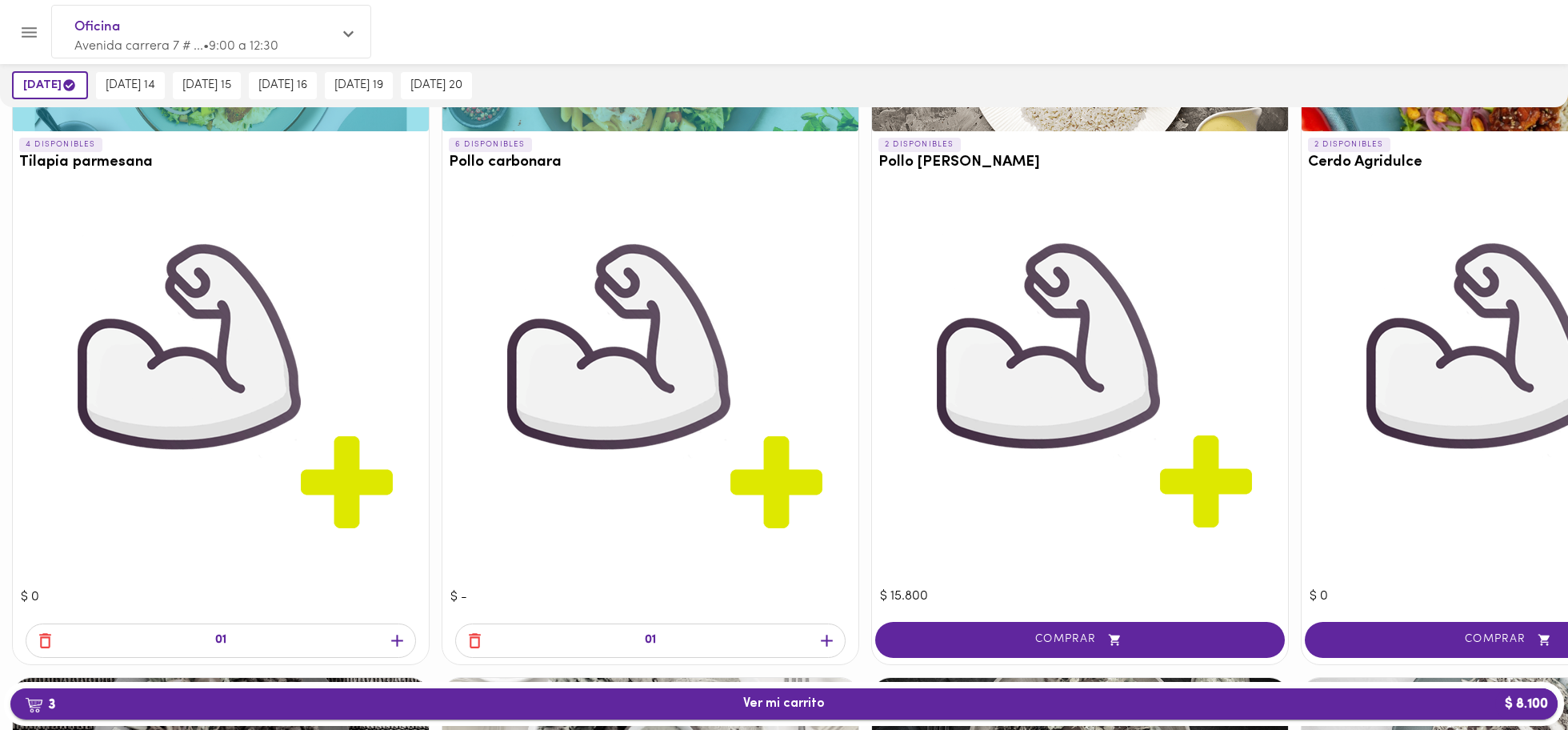
click at [1005, 486] on span "3 Ver mi carrito $ 8.100" at bounding box center [784, 703] width 1522 height 15
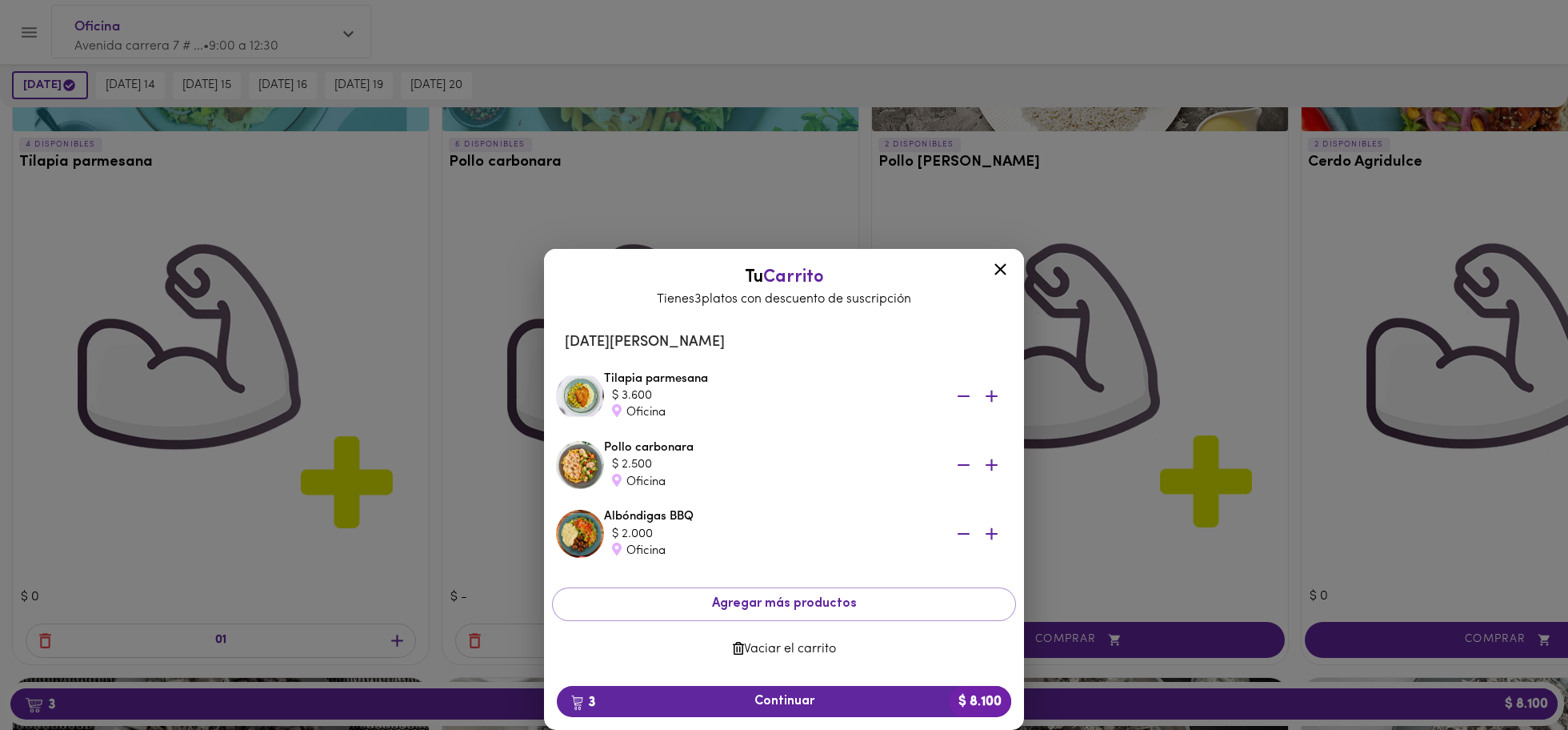
drag, startPoint x: 755, startPoint y: 697, endPoint x: 894, endPoint y: 653, distance: 145.8
click at [756, 486] on span "3 Continuar $ 8.100" at bounding box center [784, 702] width 429 height 15
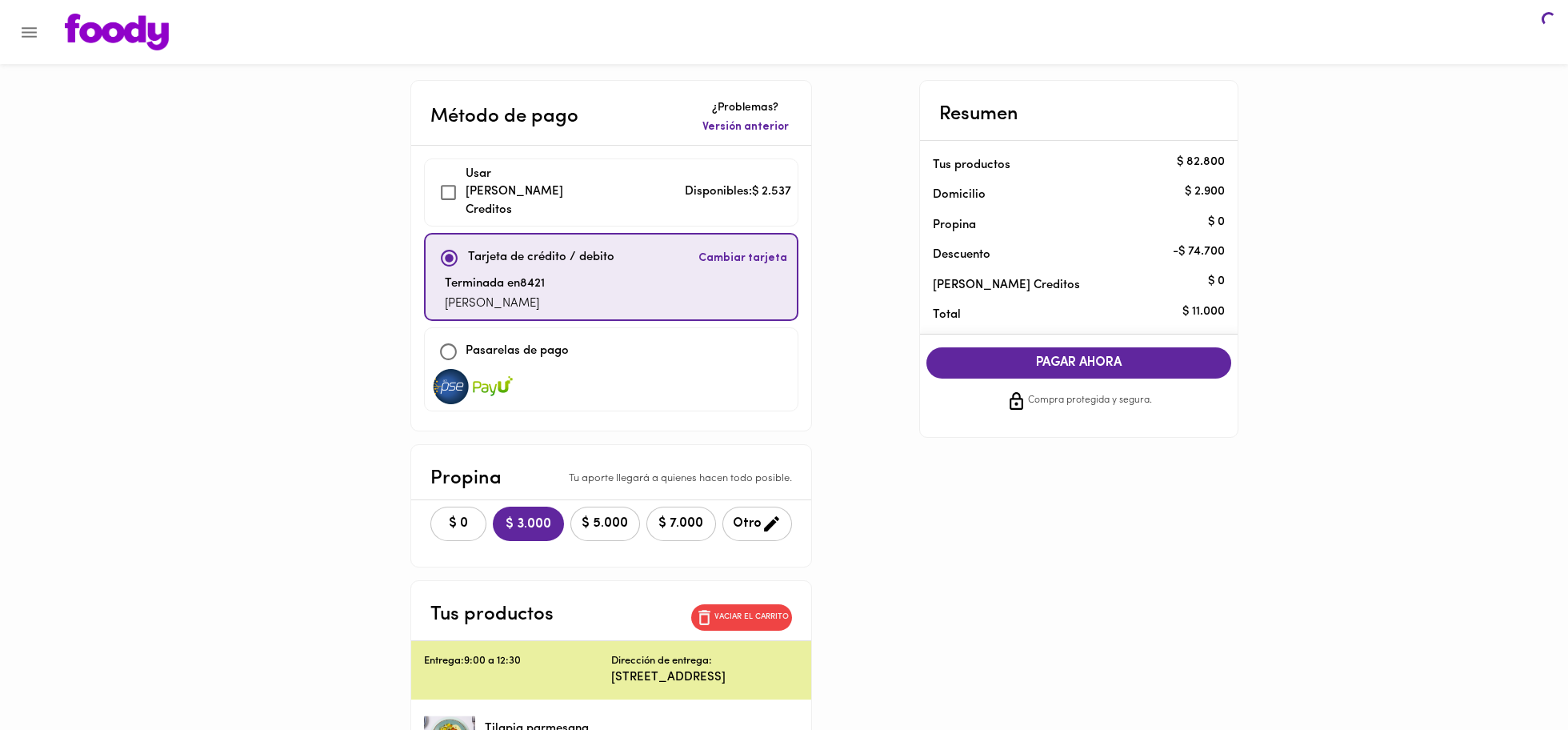
checkbox input "true"
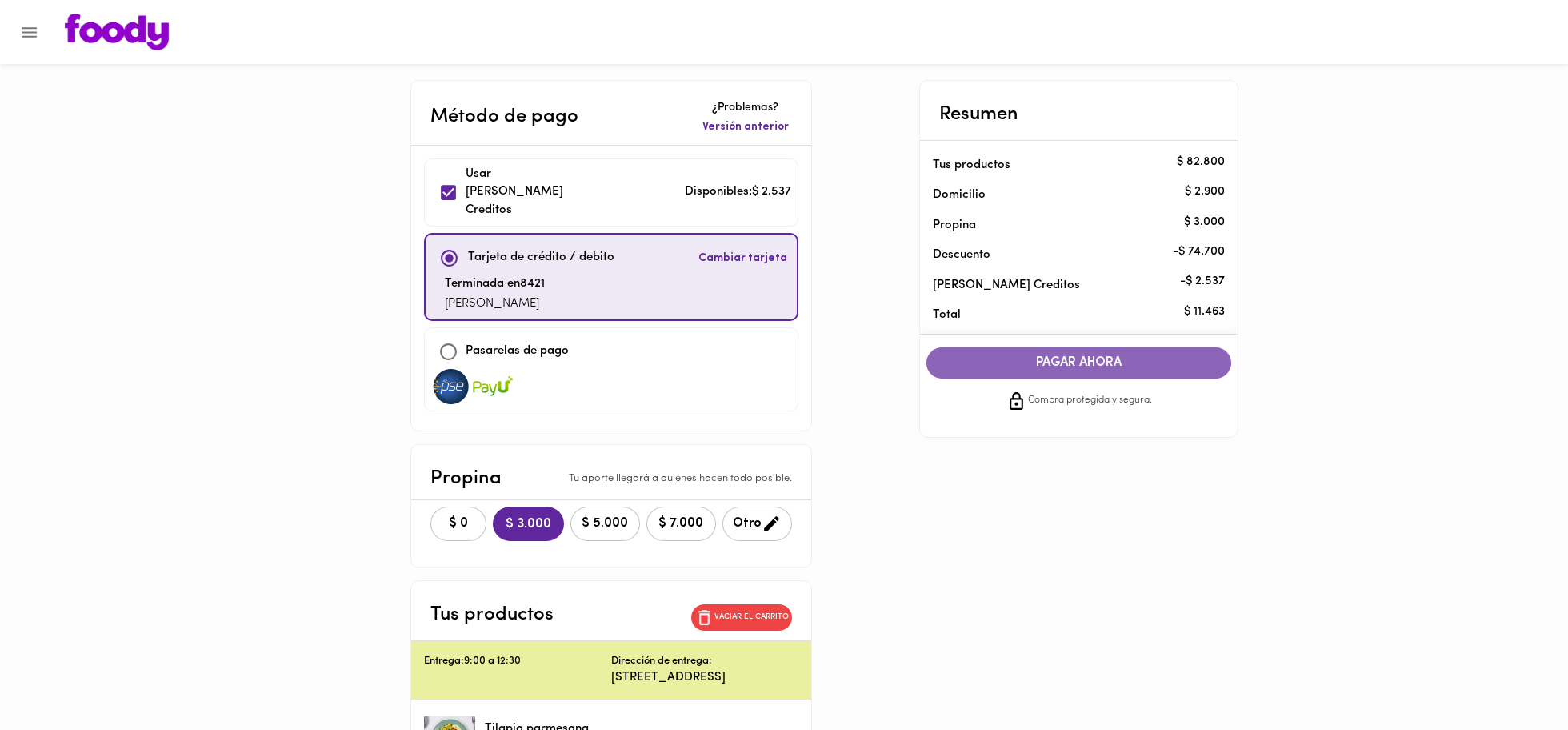
click at [1005, 357] on span "PAGAR AHORA" at bounding box center [1079, 363] width 274 height 15
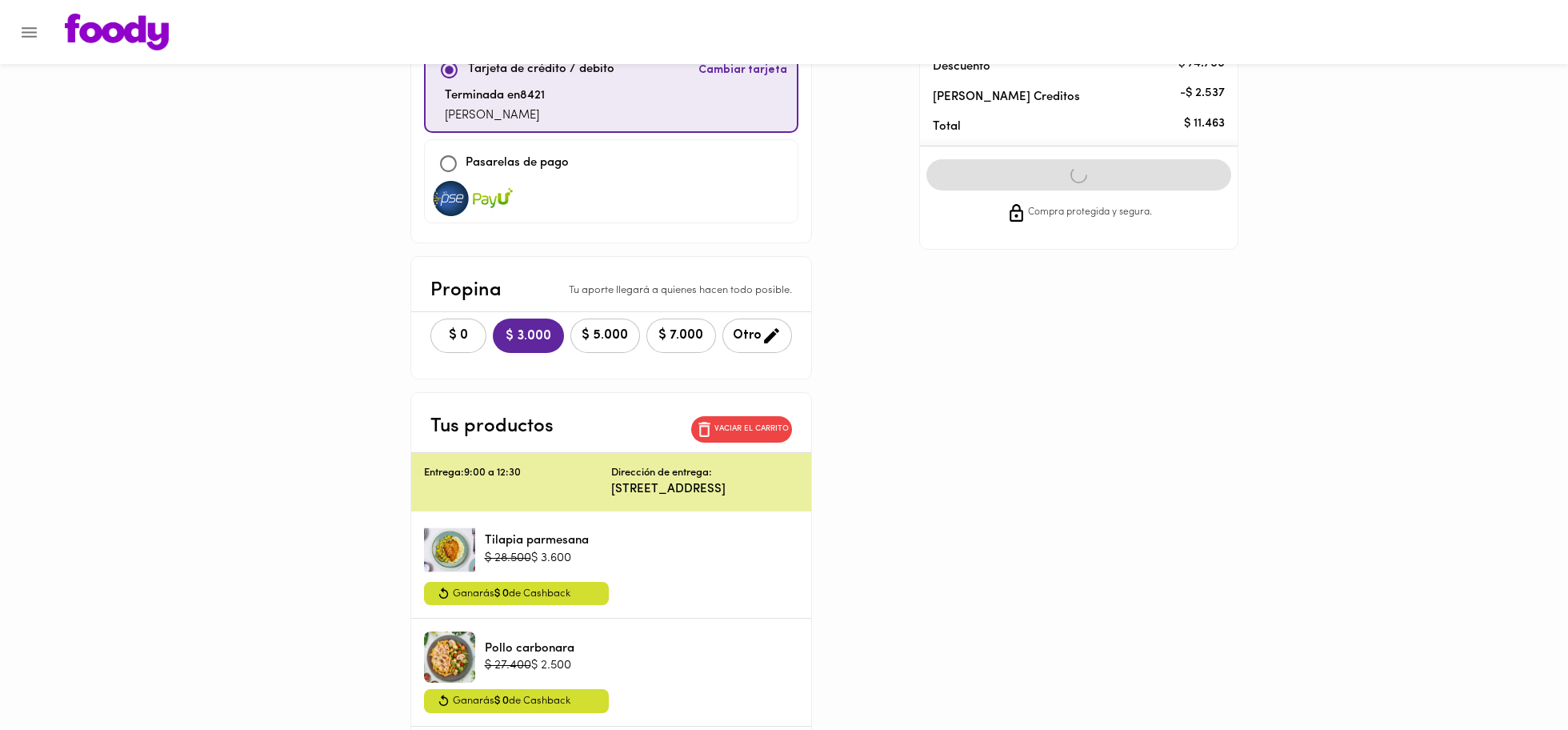
scroll to position [115, 0]
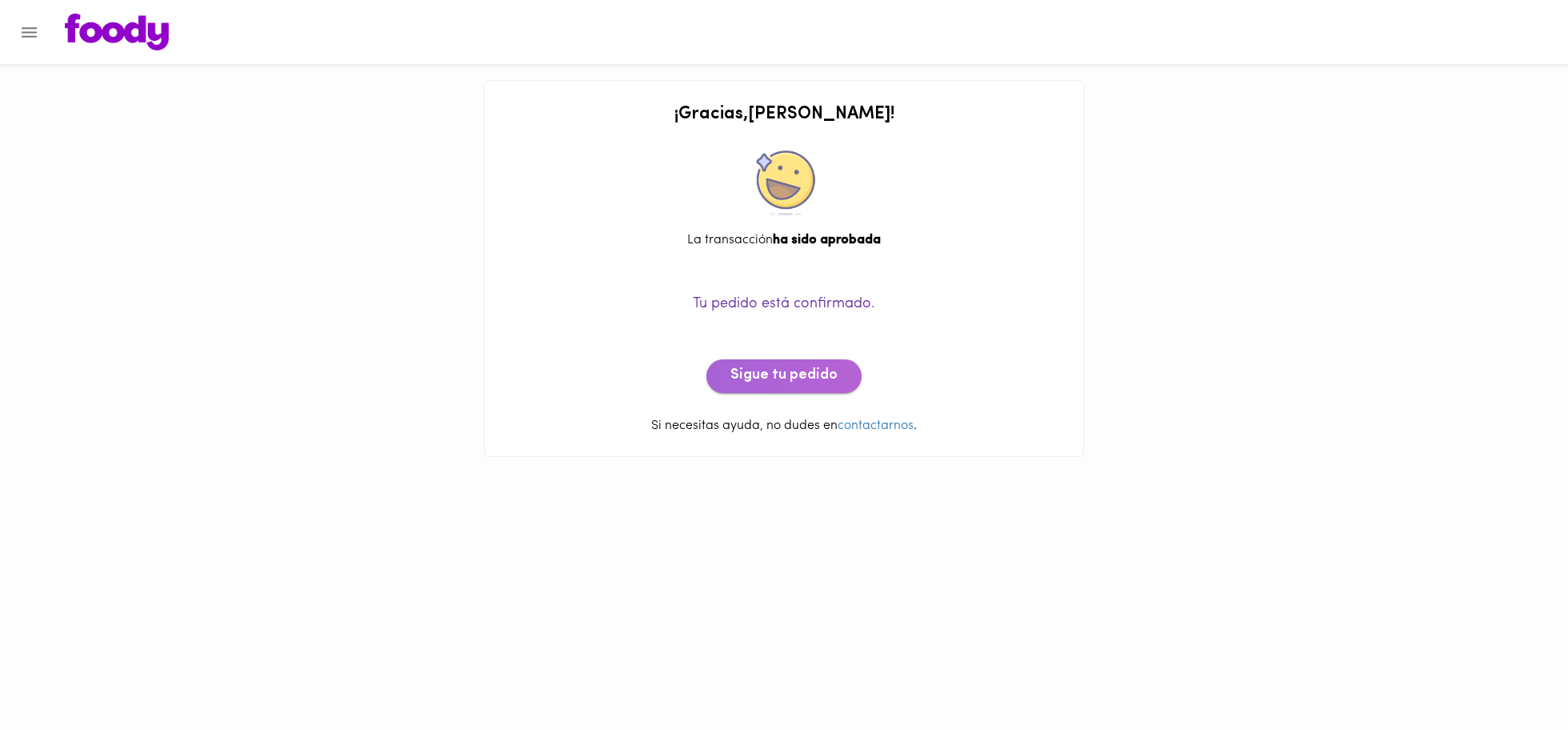
click at [797, 378] on span "Sigue tu pedido" at bounding box center [784, 376] width 107 height 18
